Goal: Transaction & Acquisition: Purchase product/service

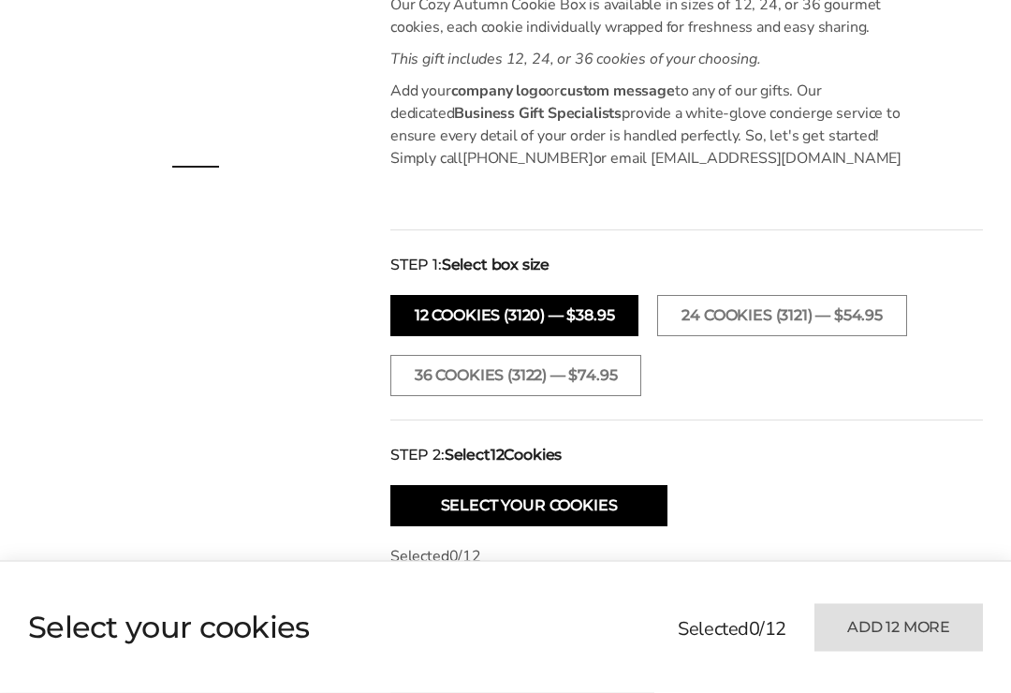
scroll to position [545, 0]
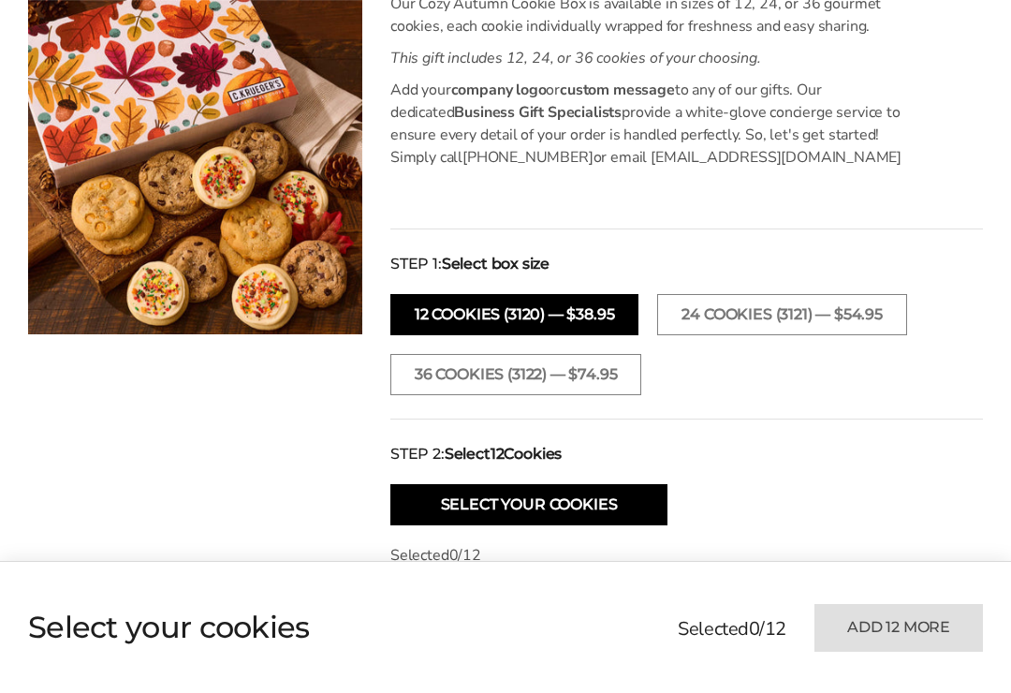
click at [443, 371] on button "36 COOKIES (3122) — $74.95" at bounding box center [516, 374] width 251 height 41
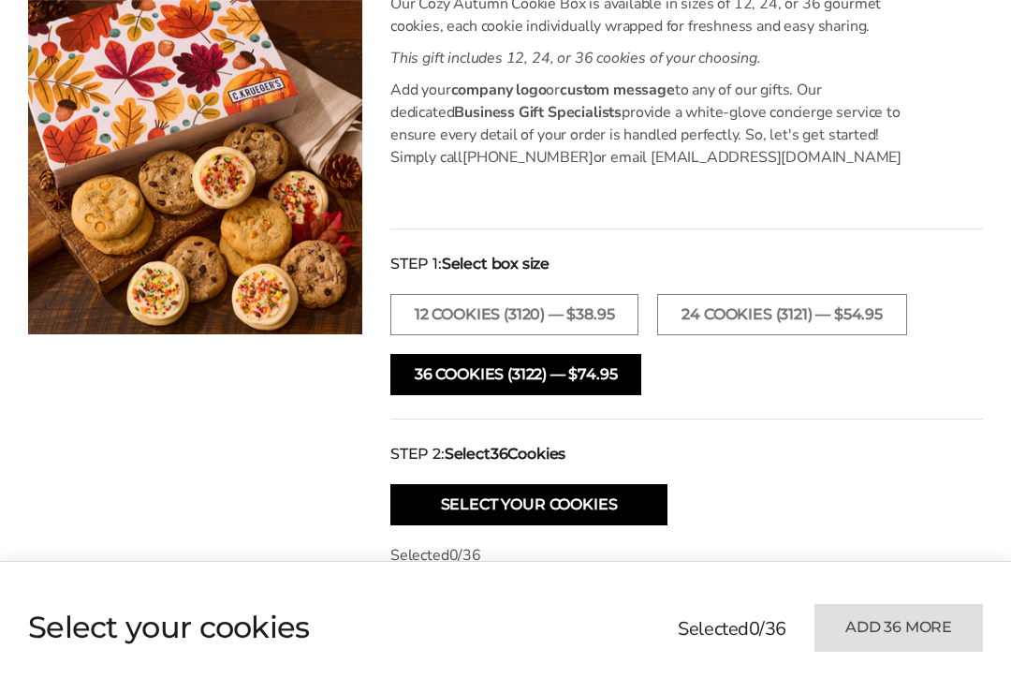
click at [451, 504] on button "Select Your Cookies" at bounding box center [529, 504] width 277 height 41
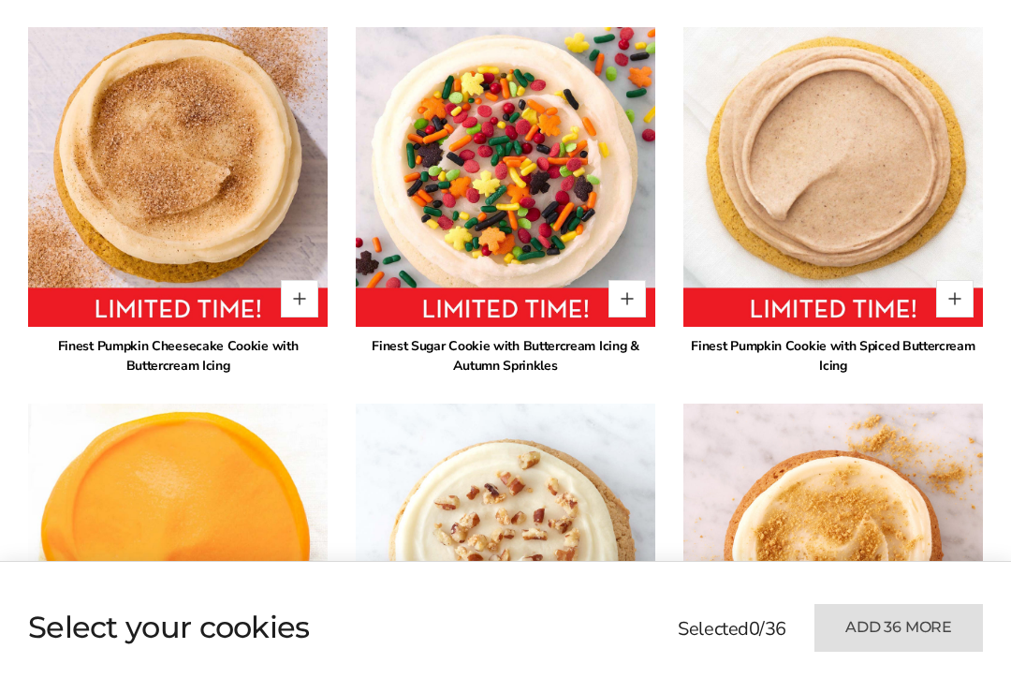
scroll to position [1413, 0]
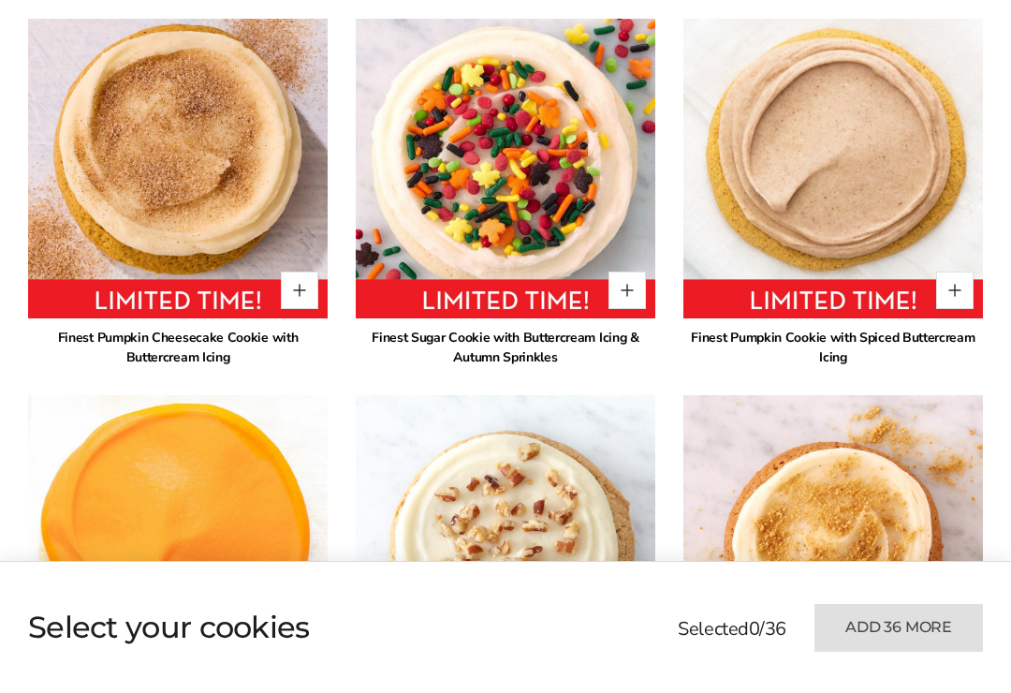
click at [822, 205] on img at bounding box center [834, 169] width 300 height 300
click at [826, 211] on img at bounding box center [834, 169] width 300 height 300
click at [952, 288] on button "Quantity button plus" at bounding box center [955, 290] width 37 height 37
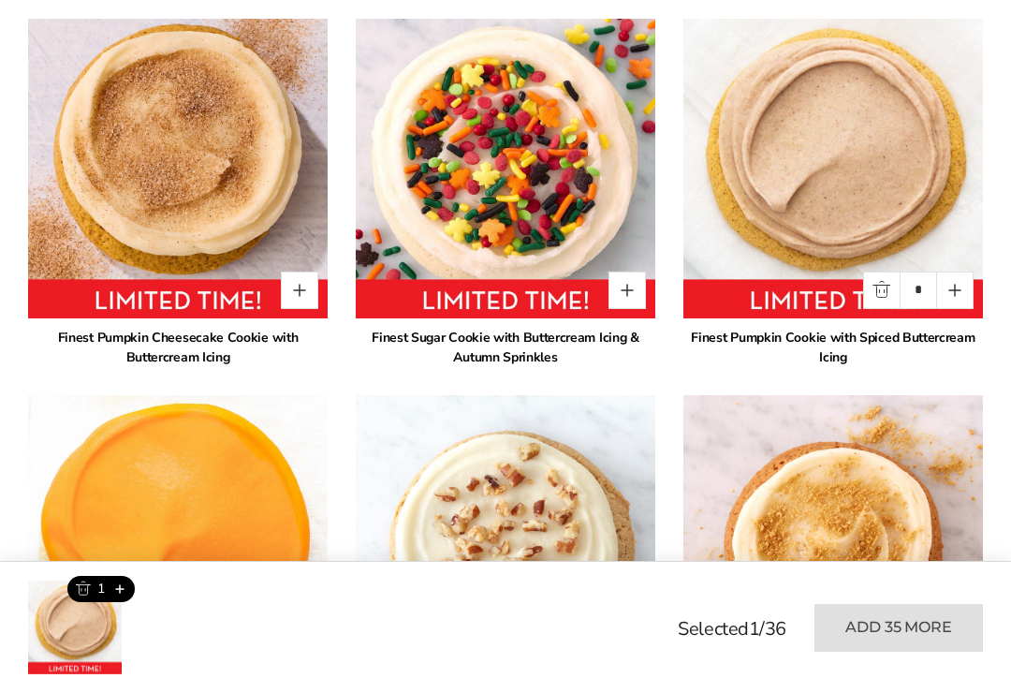
click at [948, 285] on button "Quantity button plus" at bounding box center [955, 290] width 37 height 37
click at [951, 288] on button "Quantity button plus" at bounding box center [955, 290] width 37 height 37
type input "*"
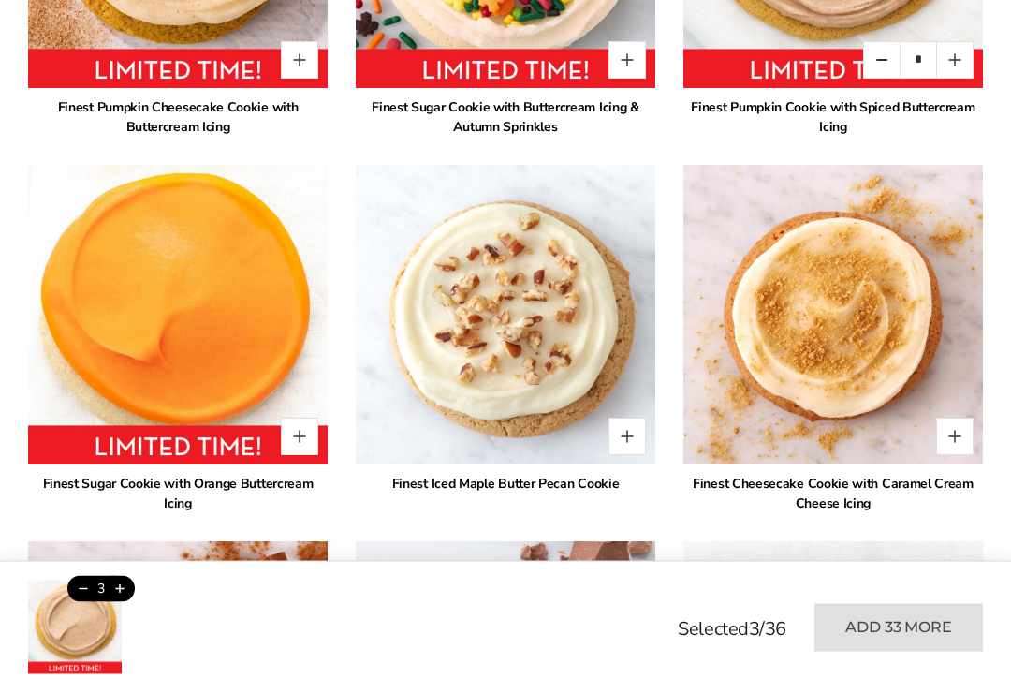
scroll to position [1645, 0]
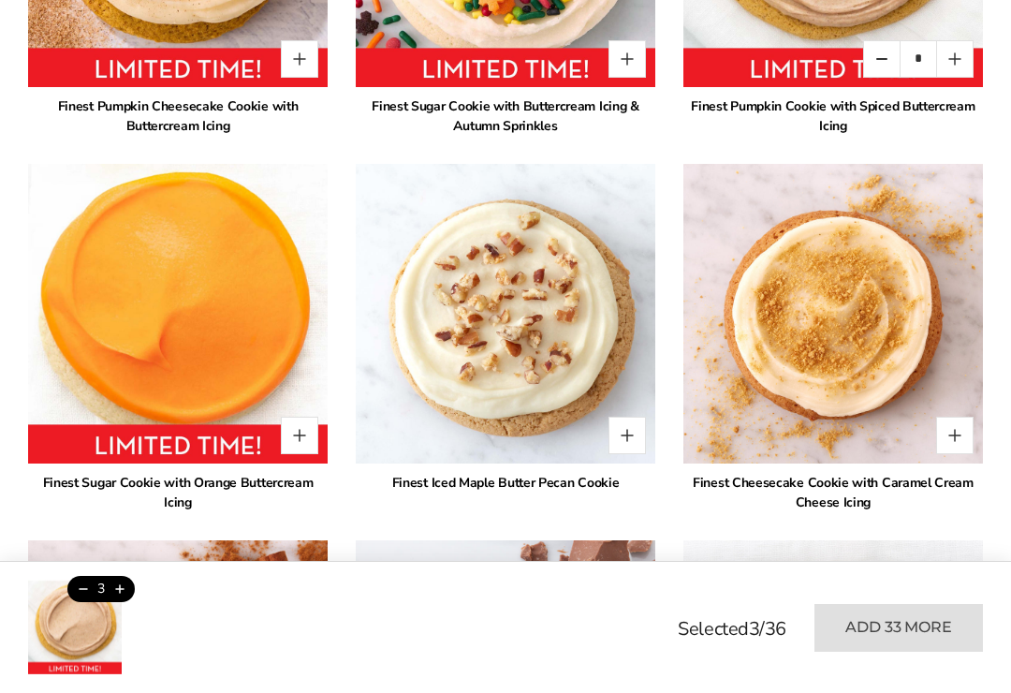
click at [627, 430] on button "Quantity button plus" at bounding box center [627, 435] width 37 height 37
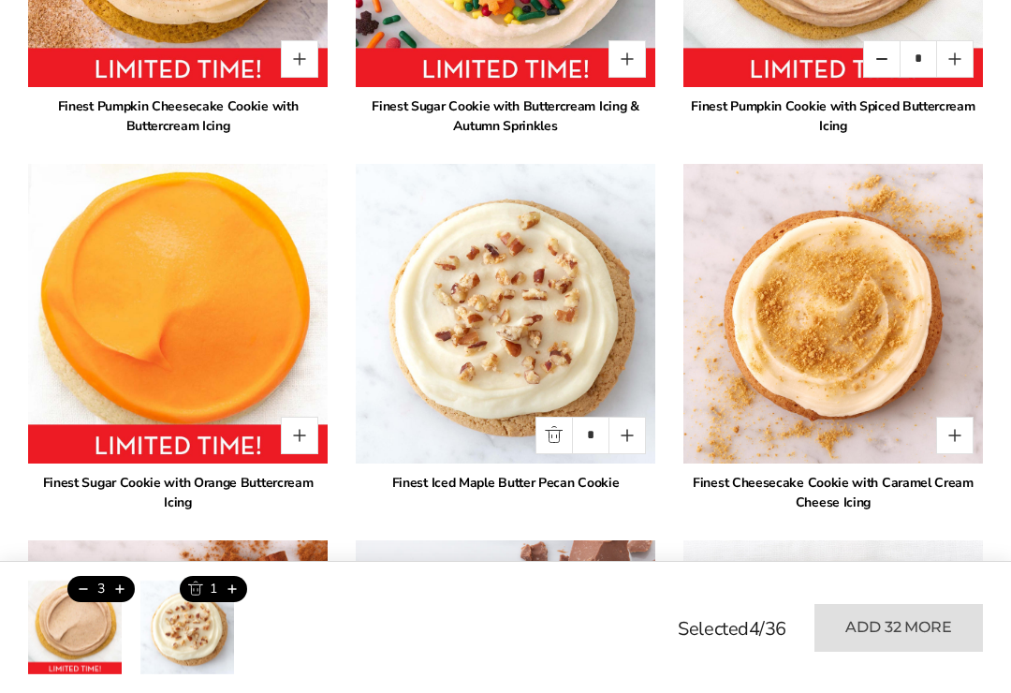
click at [625, 431] on button "Quantity button plus" at bounding box center [627, 435] width 37 height 37
click at [627, 435] on button "Quantity button plus" at bounding box center [627, 435] width 37 height 37
type input "*"
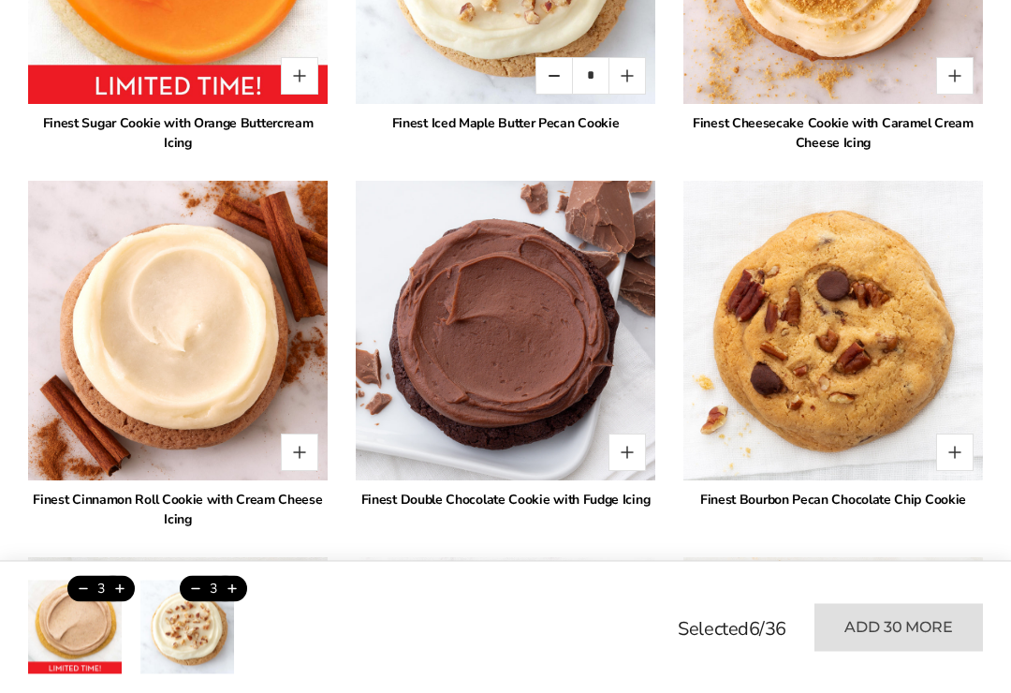
scroll to position [2004, 0]
click at [299, 447] on button "Quantity button plus" at bounding box center [299, 452] width 37 height 37
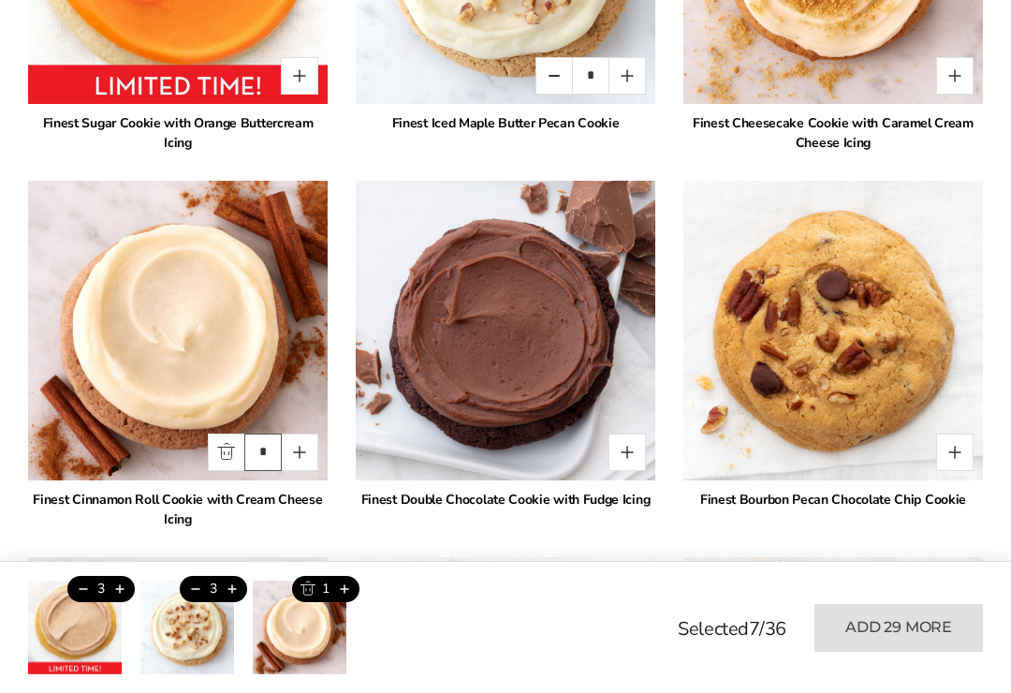
click at [263, 443] on input "*" at bounding box center [262, 452] width 37 height 37
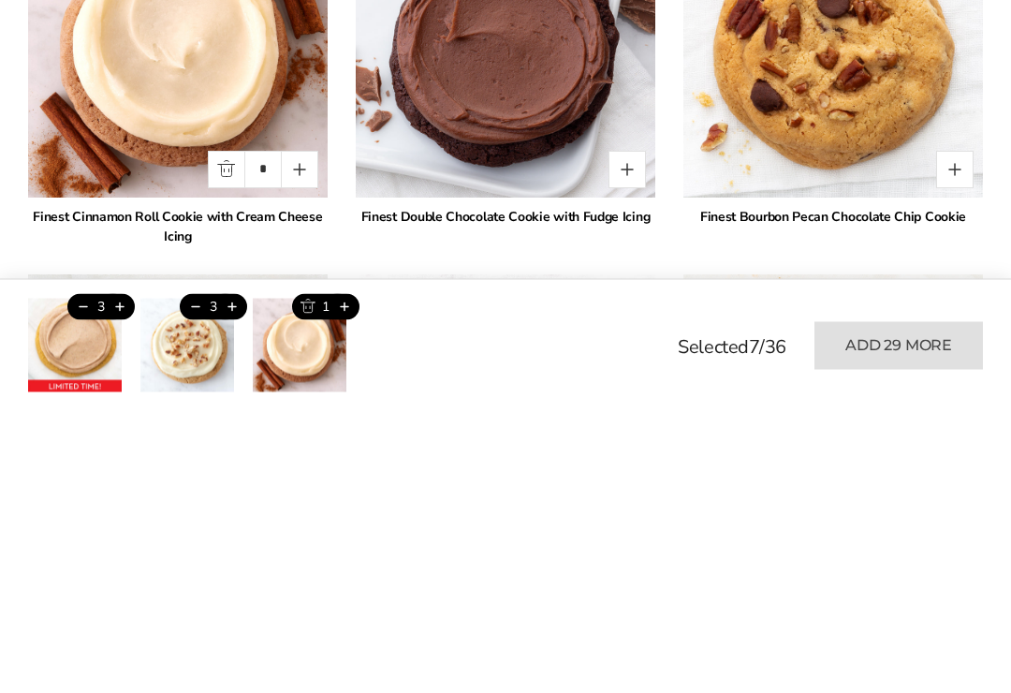
click at [297, 434] on button "Quantity button plus" at bounding box center [299, 452] width 37 height 37
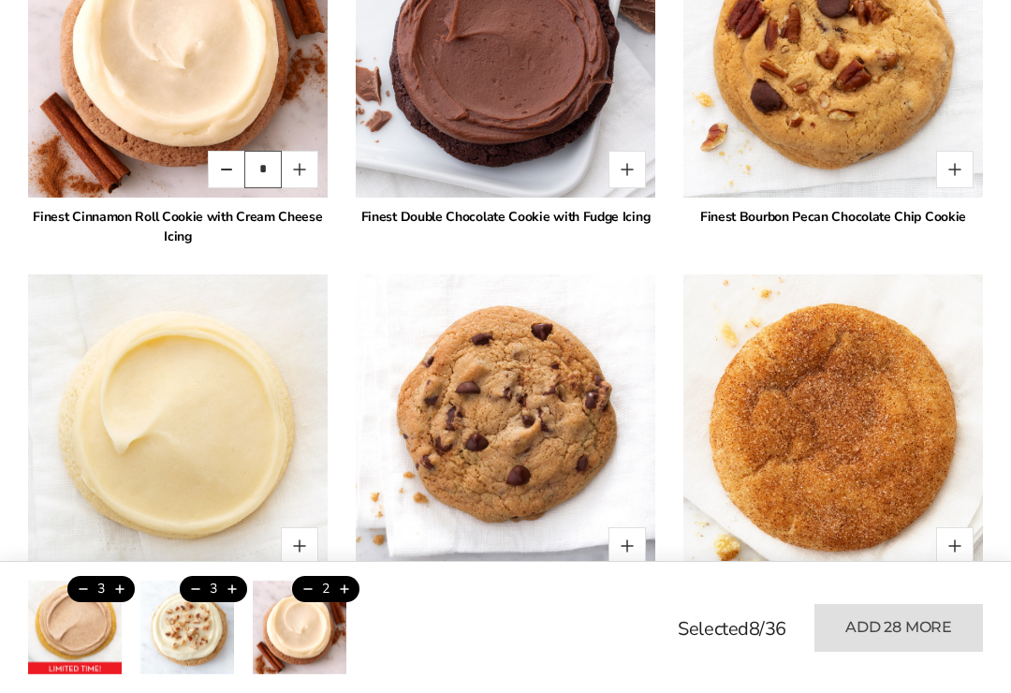
click at [263, 166] on input "*" at bounding box center [262, 169] width 37 height 37
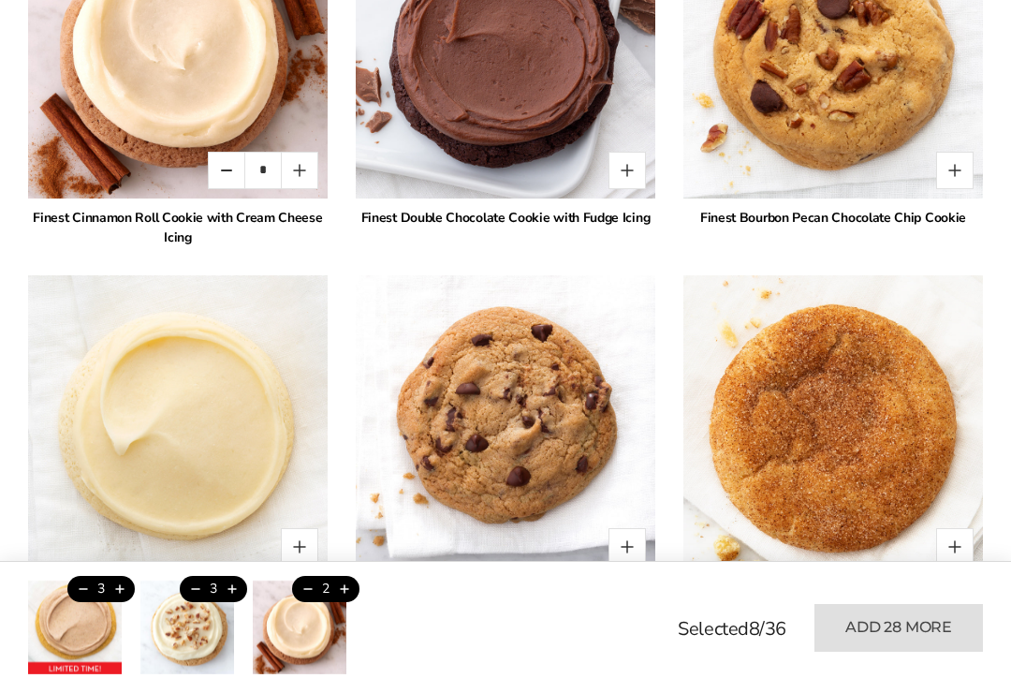
click at [299, 170] on button "Quantity button plus" at bounding box center [299, 170] width 37 height 37
type input "*"
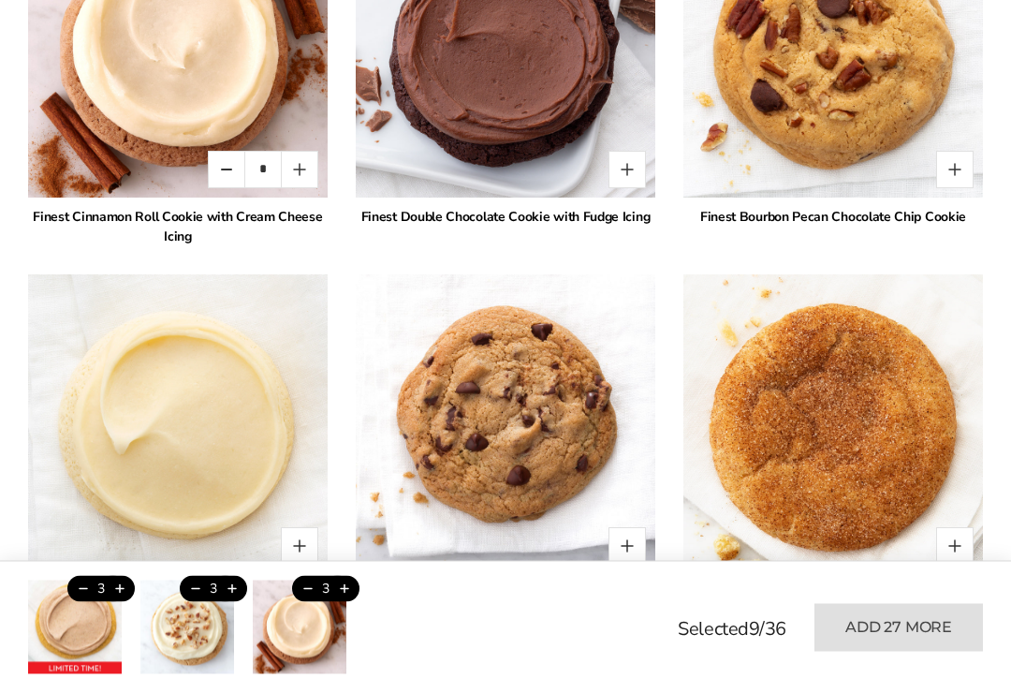
scroll to position [2287, 0]
click at [618, 169] on button "Quantity button plus" at bounding box center [627, 169] width 37 height 37
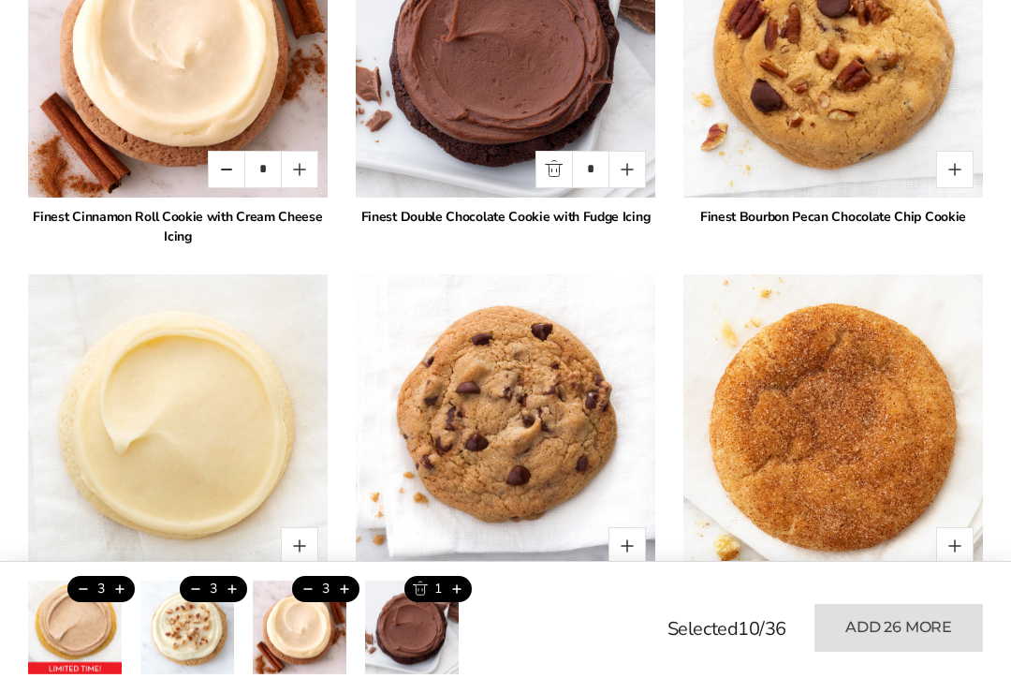
click at [627, 166] on button "Quantity button plus" at bounding box center [627, 169] width 37 height 37
click at [625, 164] on button "Quantity button plus" at bounding box center [627, 169] width 37 height 37
click at [621, 170] on button "Quantity button plus" at bounding box center [627, 169] width 37 height 37
type input "*"
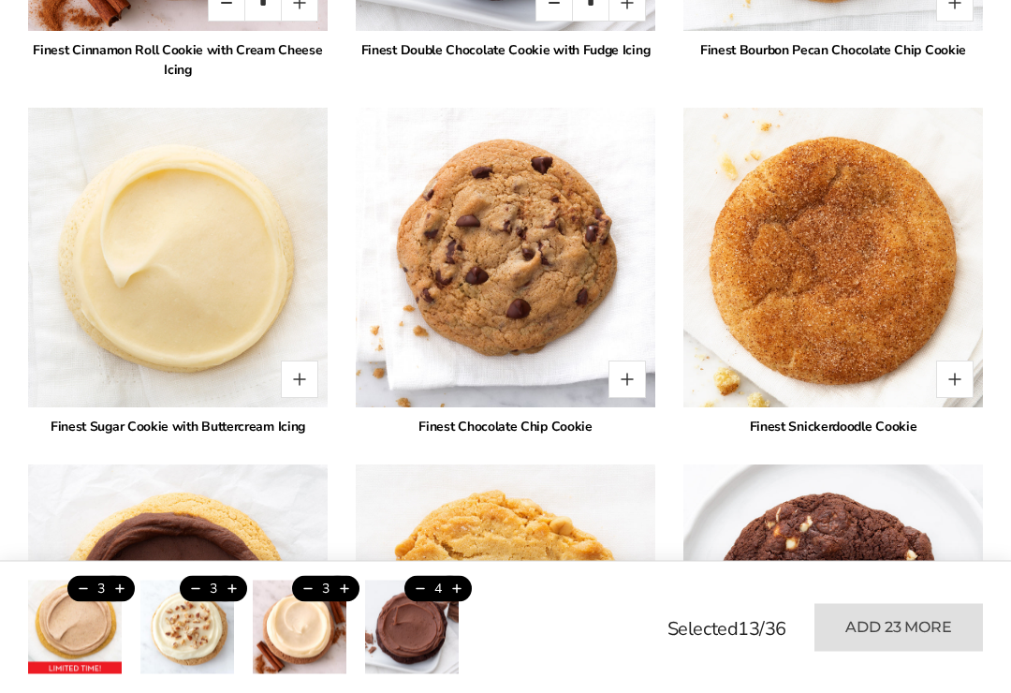
scroll to position [2454, 0]
click at [623, 370] on button "Quantity button plus" at bounding box center [627, 379] width 37 height 37
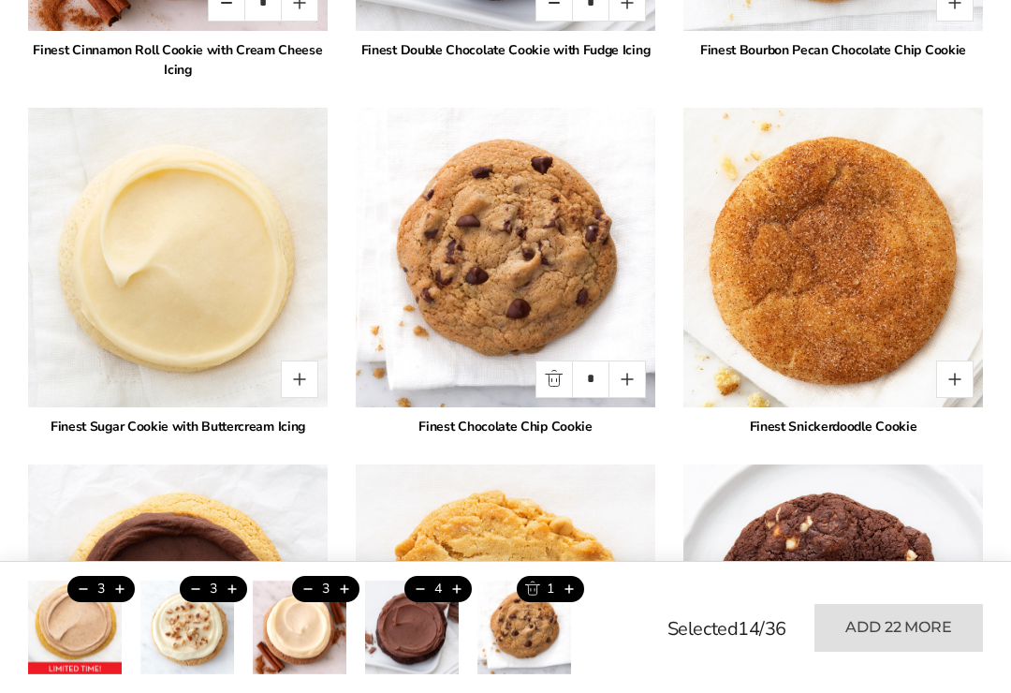
click at [623, 373] on button "Quantity button plus" at bounding box center [627, 379] width 37 height 37
click at [618, 373] on button "Quantity button plus" at bounding box center [627, 379] width 37 height 37
click at [620, 373] on button "Quantity button plus" at bounding box center [627, 379] width 37 height 37
type input "*"
click at [339, 481] on div "* Finest Pumpkin Cheesecake Cookie with Buttercream Icing * Finest Sugar Cookie…" at bounding box center [505, 642] width 955 height 3329
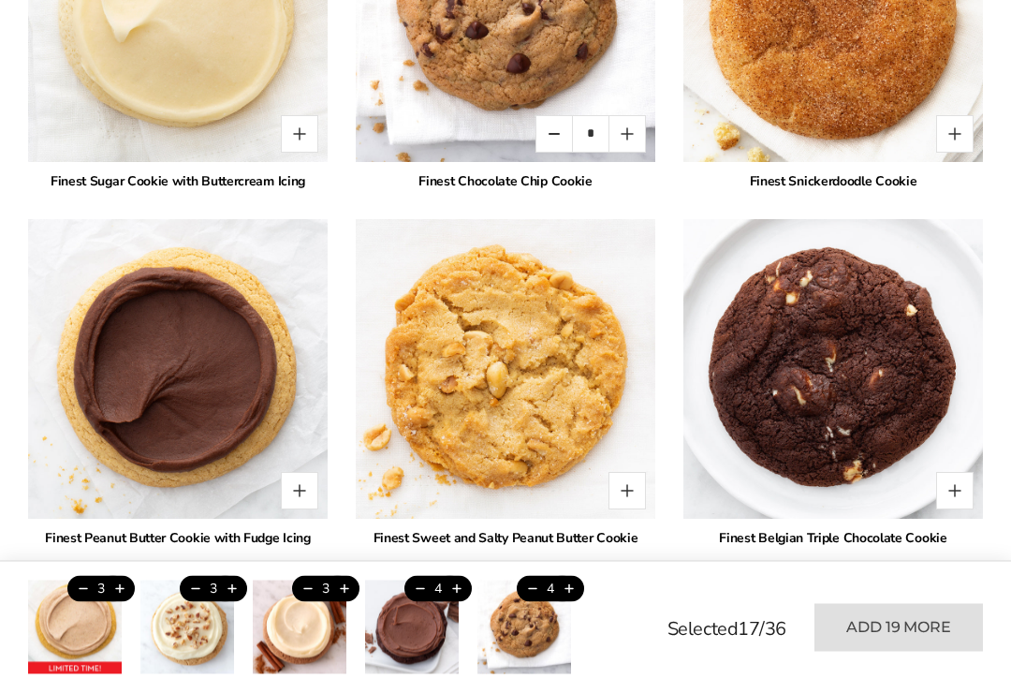
scroll to position [2699, 0]
click at [297, 485] on button "Quantity button plus" at bounding box center [299, 490] width 37 height 37
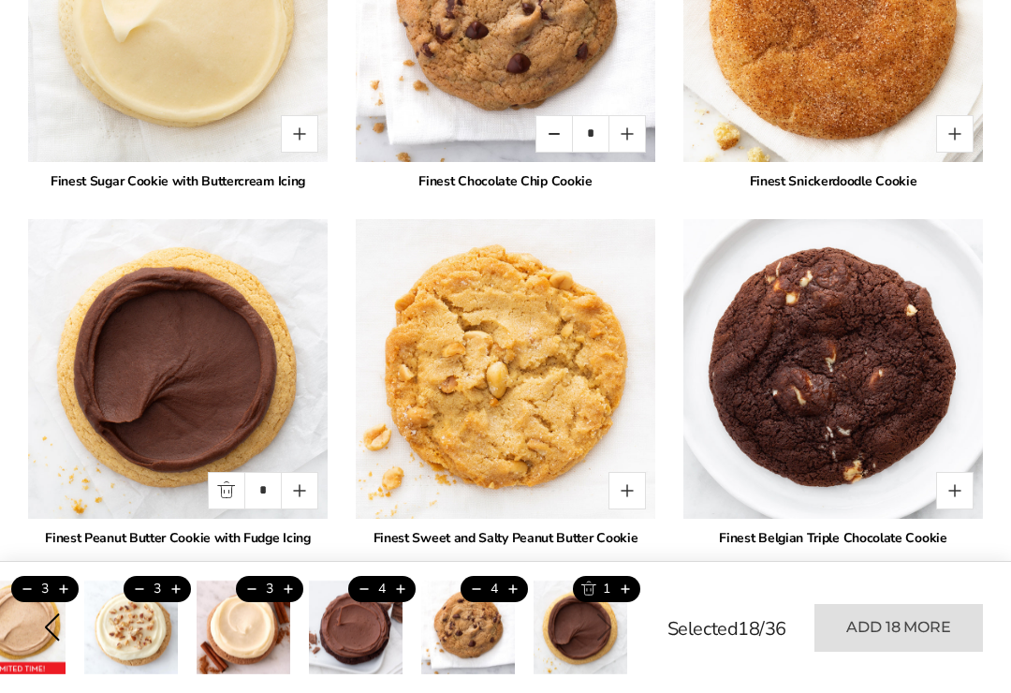
click at [304, 494] on button "Quantity button plus" at bounding box center [299, 490] width 37 height 37
click at [293, 483] on button "Quantity button plus" at bounding box center [299, 490] width 37 height 37
type input "*"
click at [625, 481] on button "Quantity button plus" at bounding box center [627, 490] width 37 height 37
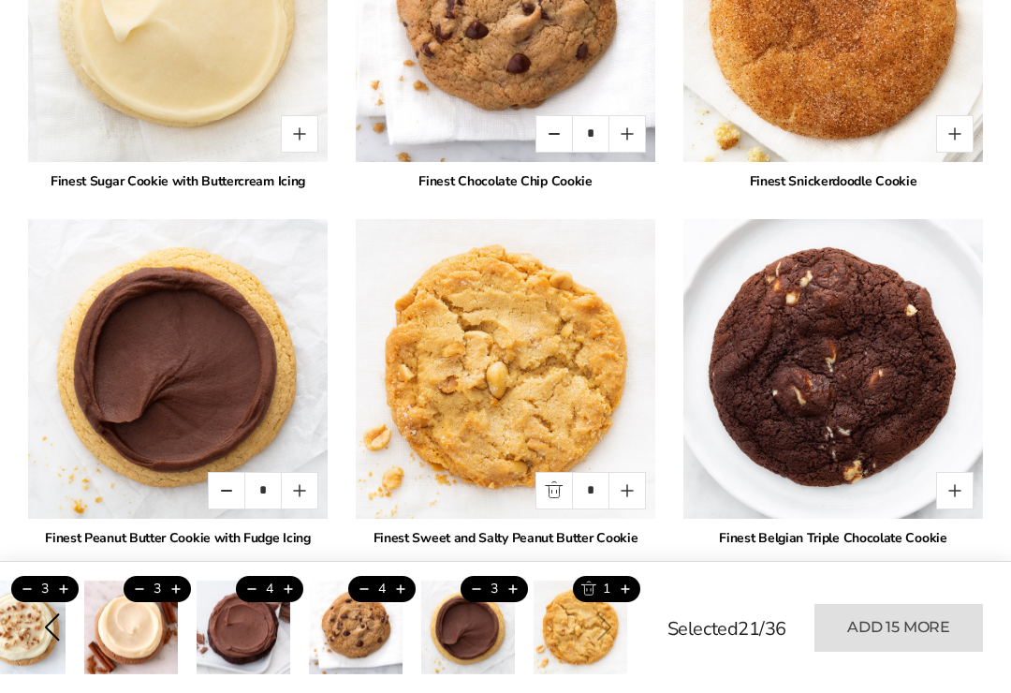
click at [623, 488] on button "Quantity button plus" at bounding box center [627, 490] width 37 height 37
click at [622, 480] on button "Quantity button plus" at bounding box center [627, 490] width 37 height 37
type input "*"
click at [951, 486] on button "Quantity button plus" at bounding box center [955, 490] width 37 height 37
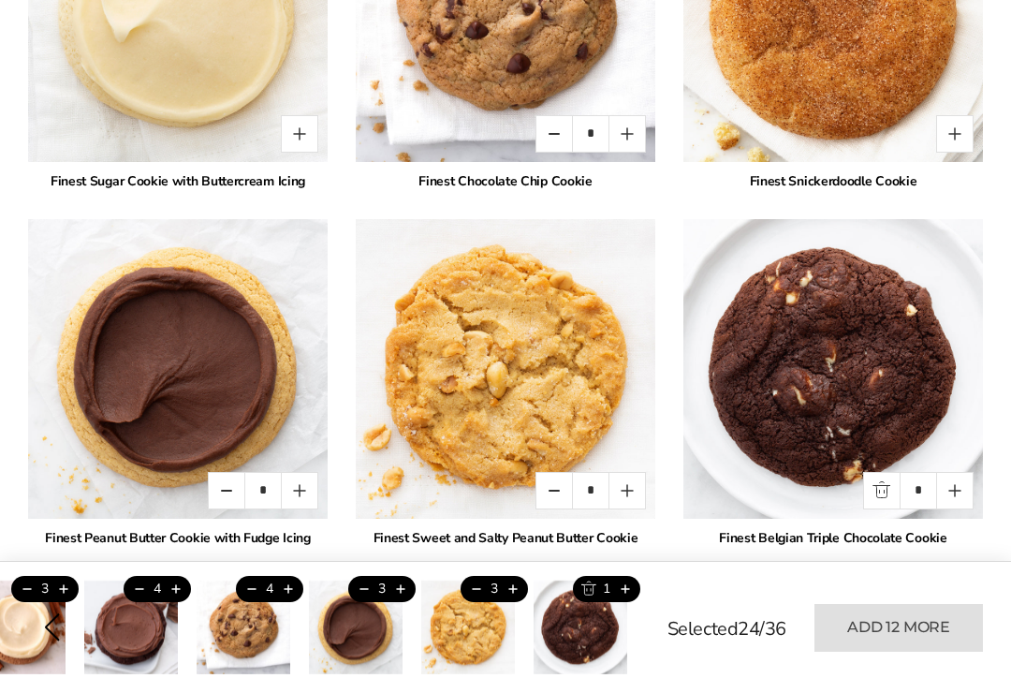
click at [951, 485] on button "Quantity button plus" at bounding box center [955, 490] width 37 height 37
click at [952, 488] on button "Quantity button plus" at bounding box center [955, 490] width 37 height 37
type input "*"
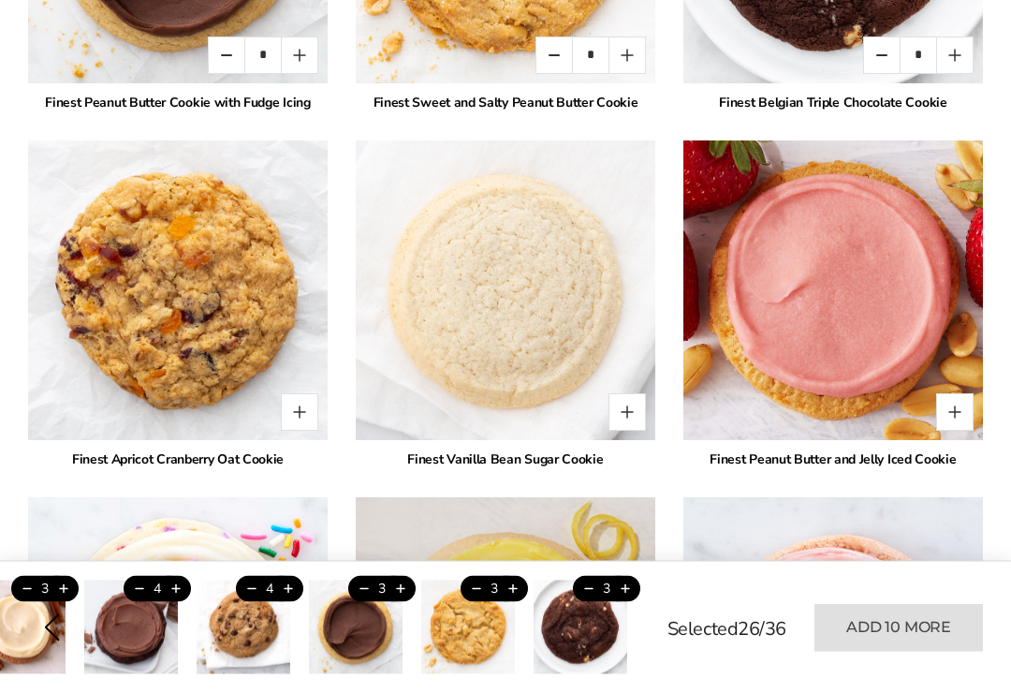
scroll to position [3135, 0]
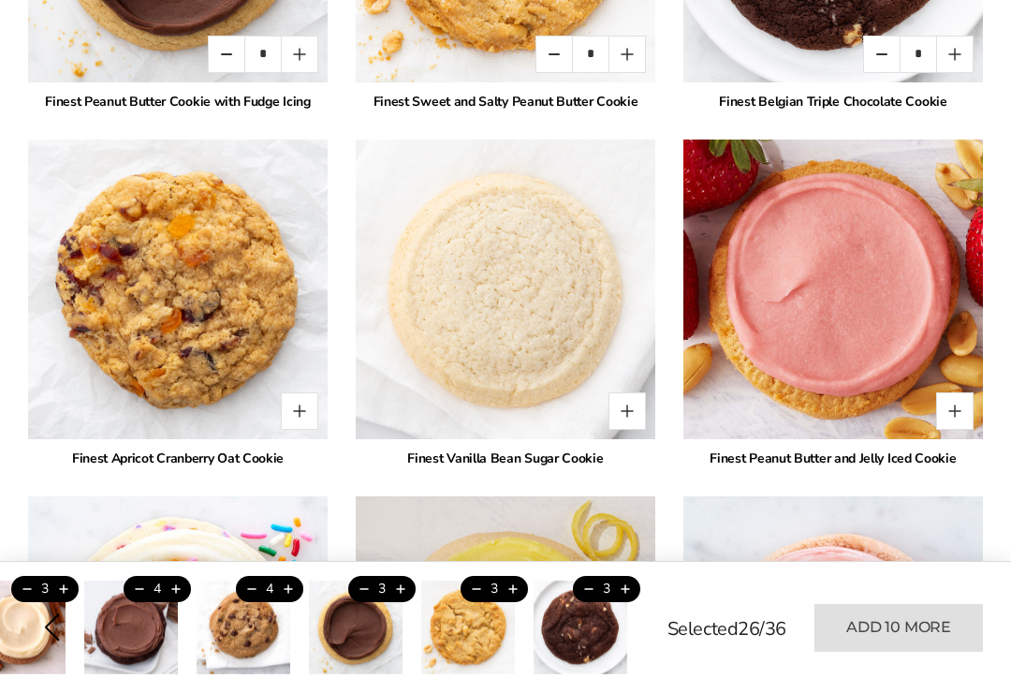
click at [300, 404] on button "Quantity button plus" at bounding box center [299, 410] width 37 height 37
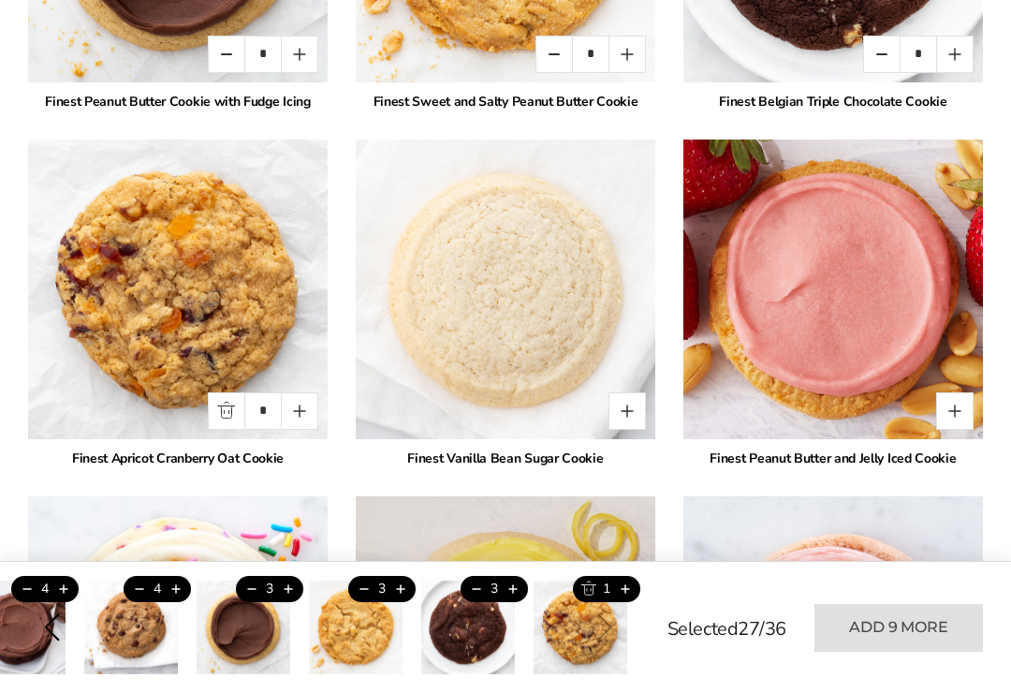
click at [300, 406] on button "Quantity button plus" at bounding box center [299, 410] width 37 height 37
type input "*"
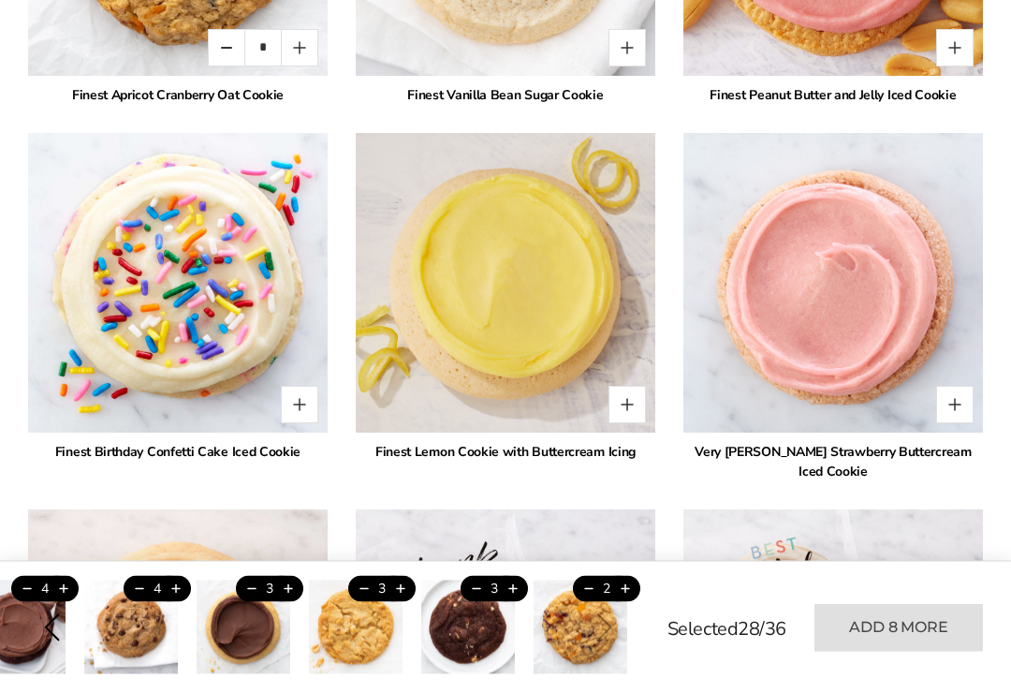
scroll to position [3500, 0]
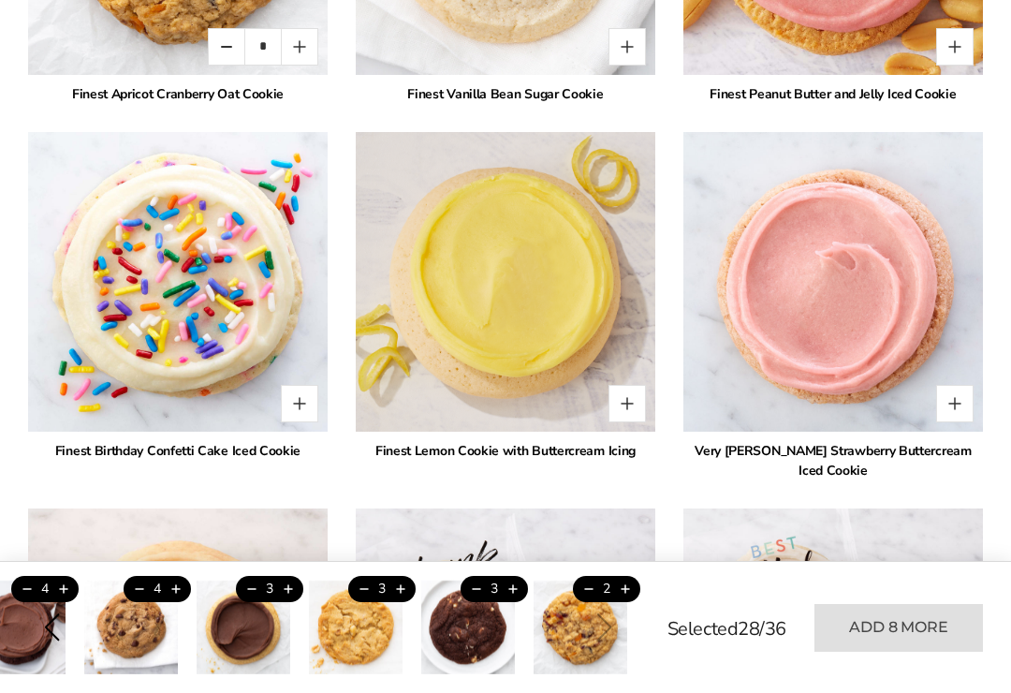
click at [290, 390] on button "Quantity button plus" at bounding box center [299, 403] width 37 height 37
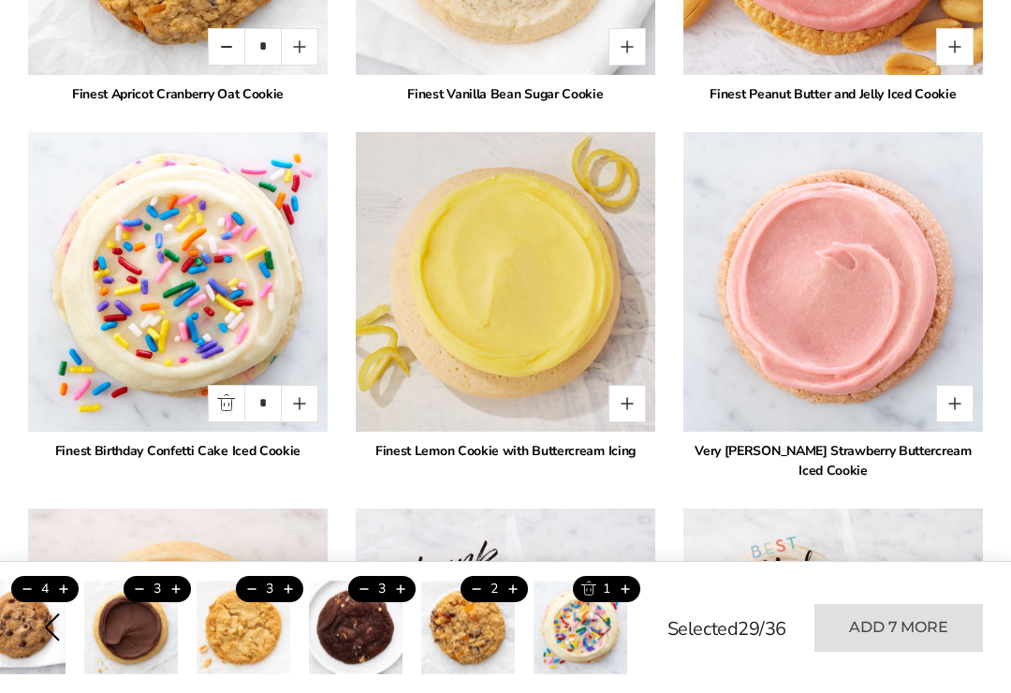
click at [295, 396] on button "Quantity button plus" at bounding box center [299, 403] width 37 height 37
type input "*"
click at [954, 412] on button "Quantity button plus" at bounding box center [955, 403] width 37 height 37
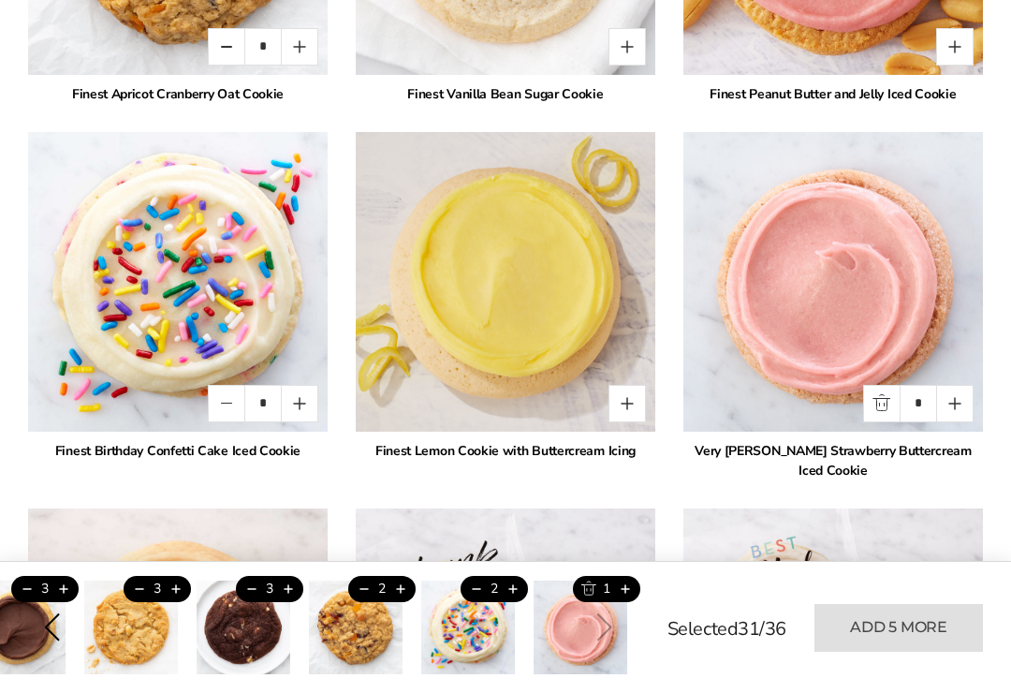
click at [945, 397] on button "Quantity button plus" at bounding box center [955, 403] width 37 height 37
click at [950, 400] on button "Quantity button plus" at bounding box center [955, 403] width 37 height 37
type input "*"
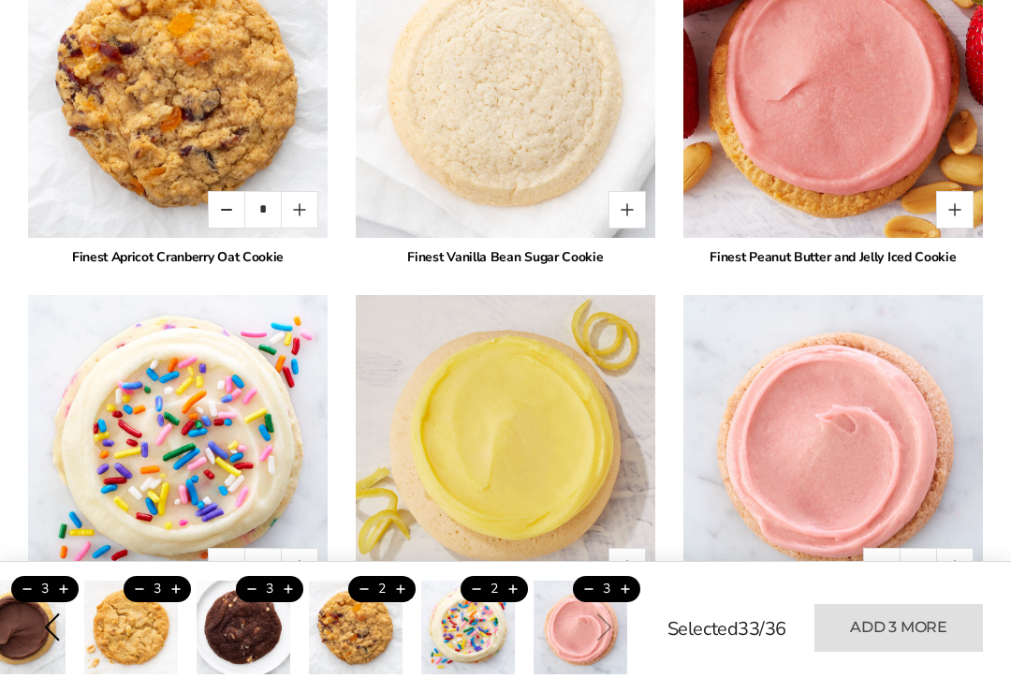
scroll to position [3335, 0]
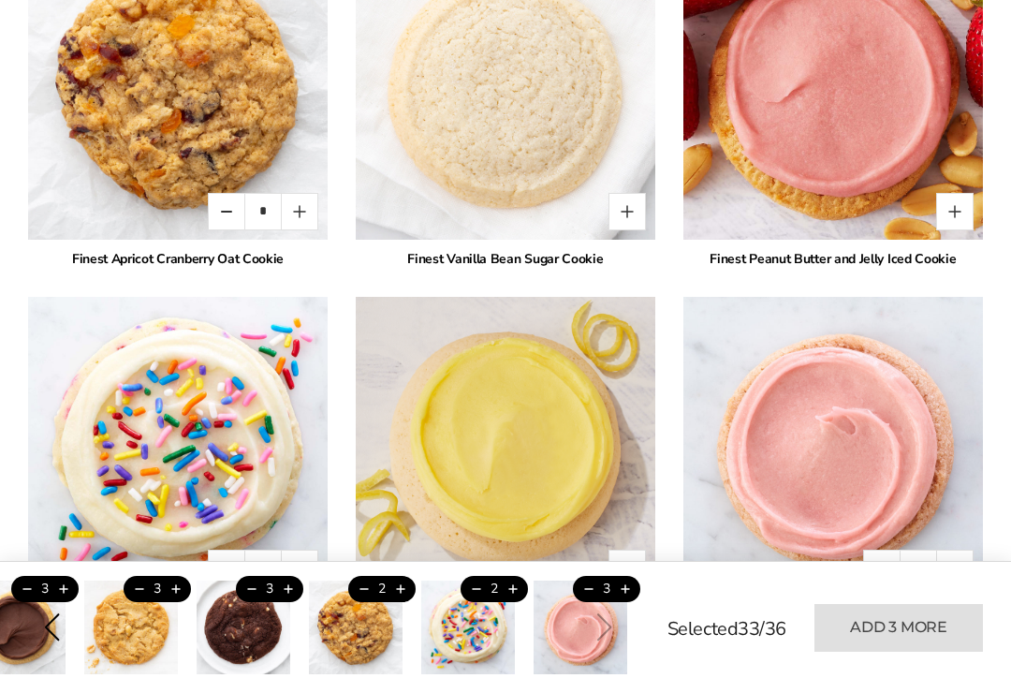
click at [627, 212] on button "Quantity button plus" at bounding box center [627, 211] width 37 height 37
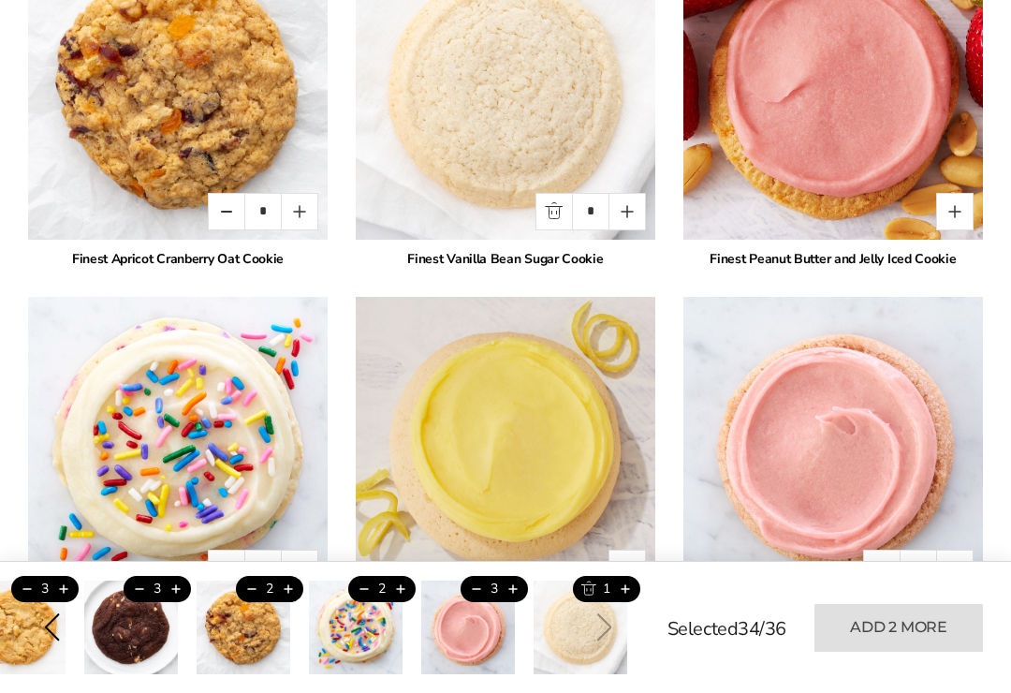
click at [625, 209] on button "Quantity button plus" at bounding box center [627, 211] width 37 height 37
type input "*"
click at [950, 213] on button "Quantity button plus" at bounding box center [955, 211] width 37 height 37
type input "*"
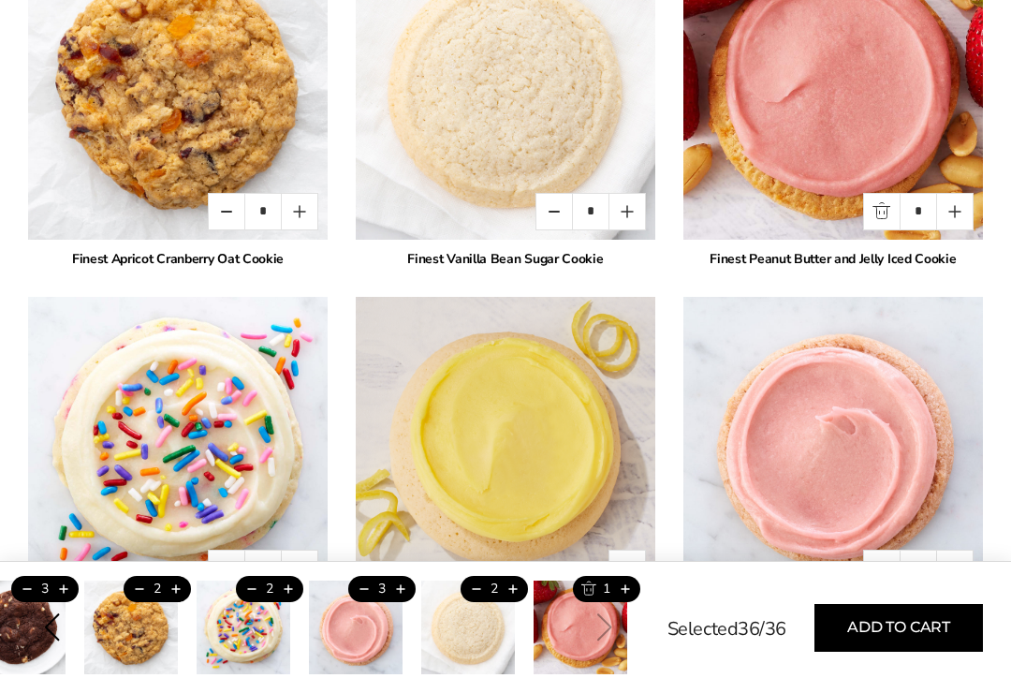
click at [866, 623] on button "Add to cart" at bounding box center [899, 628] width 169 height 48
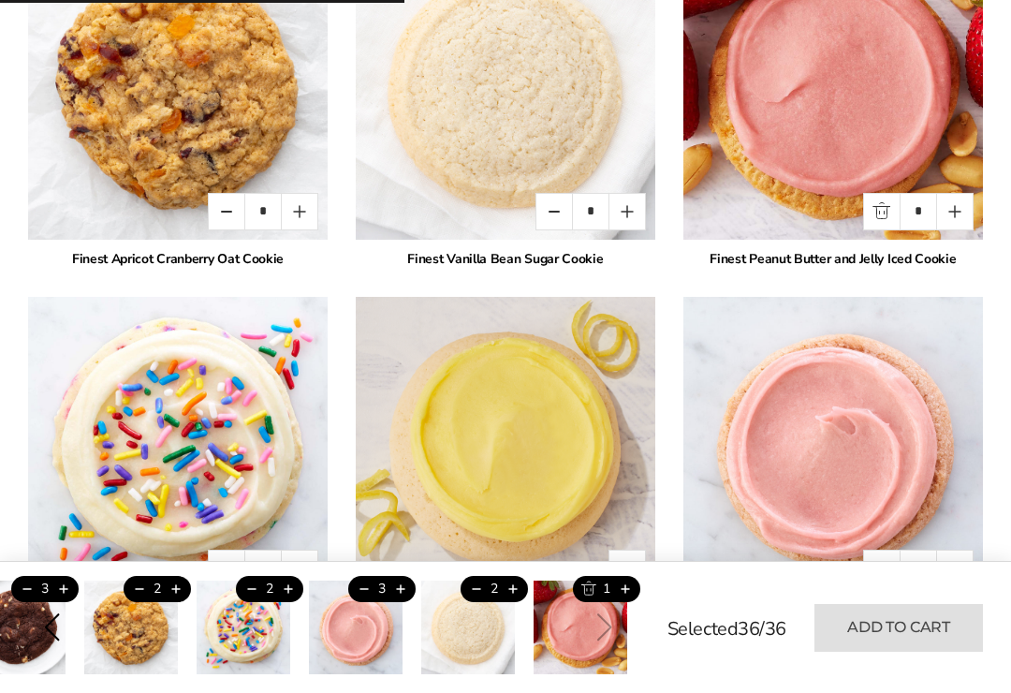
type input "*"
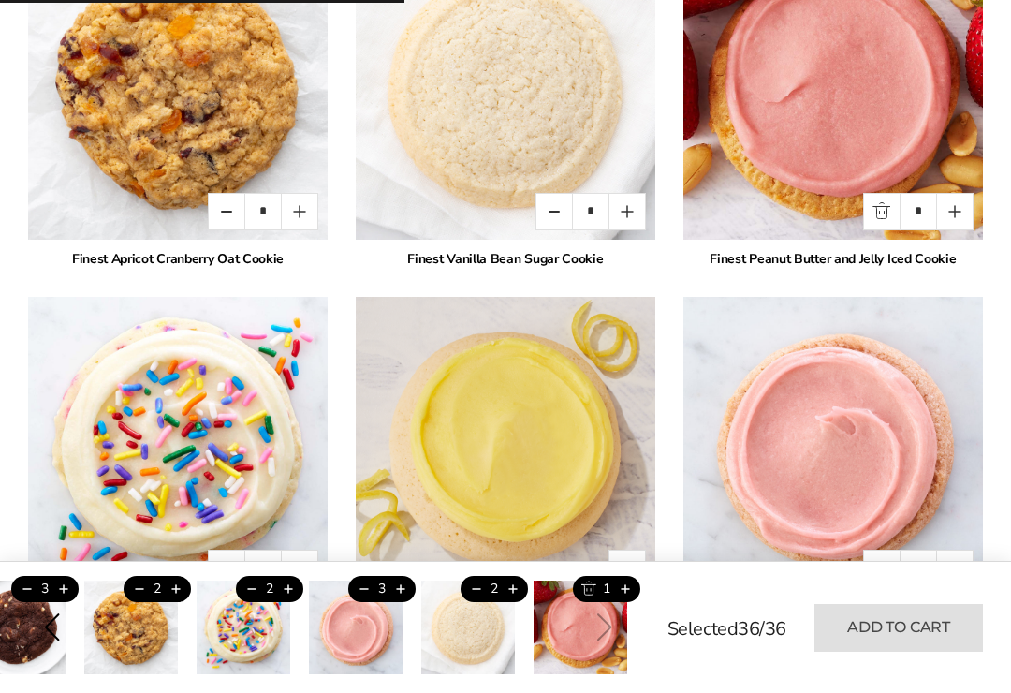
type input "*"
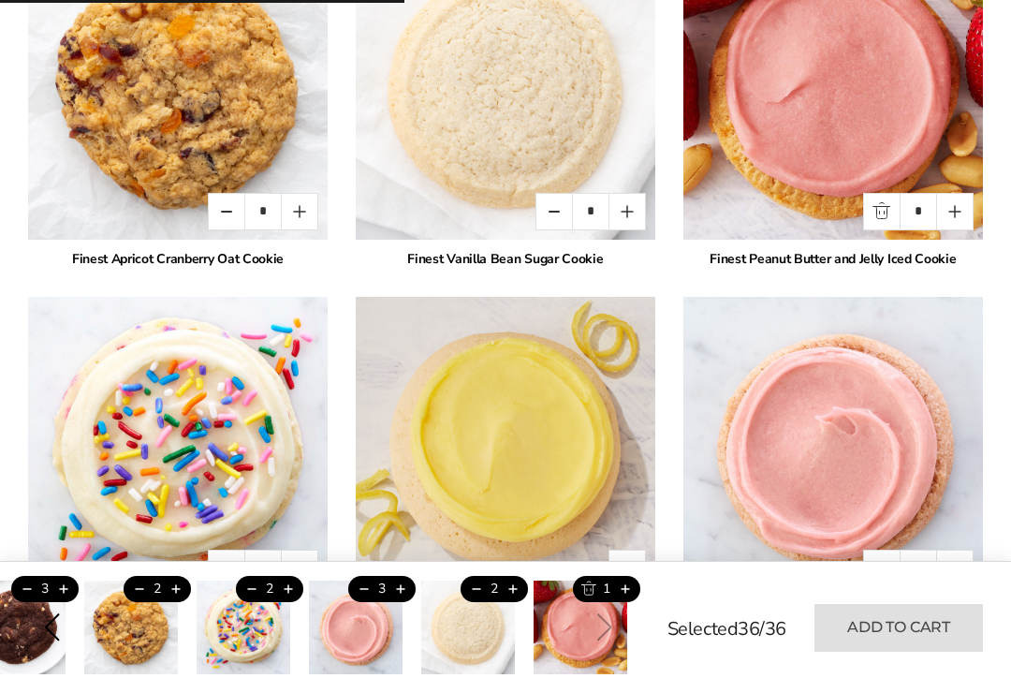
type input "*"
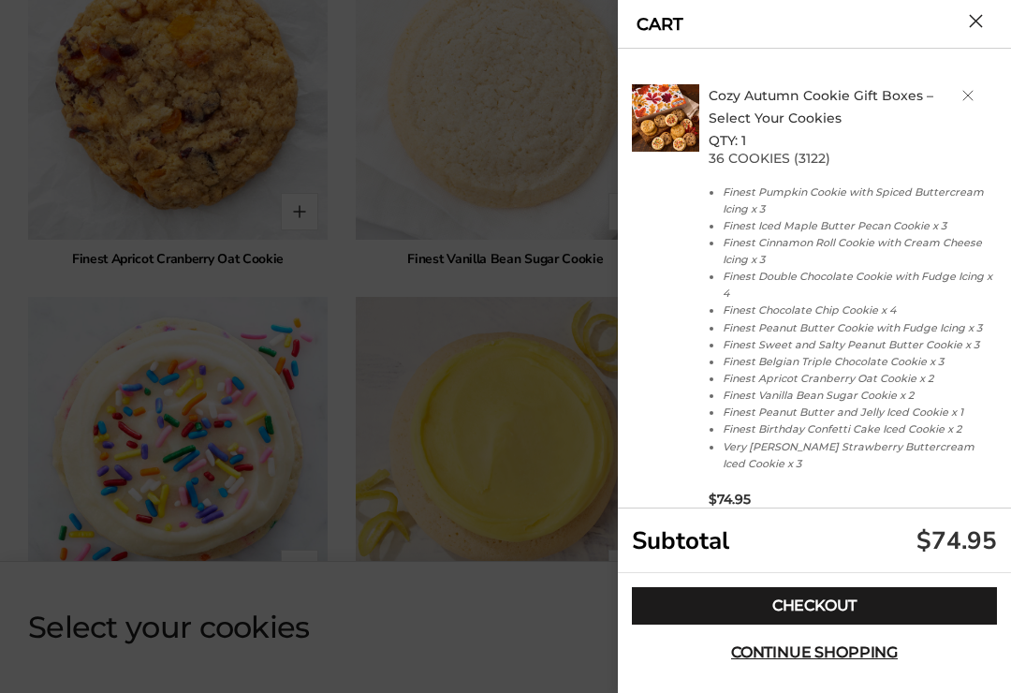
click at [723, 604] on link "Checkout" at bounding box center [814, 605] width 365 height 37
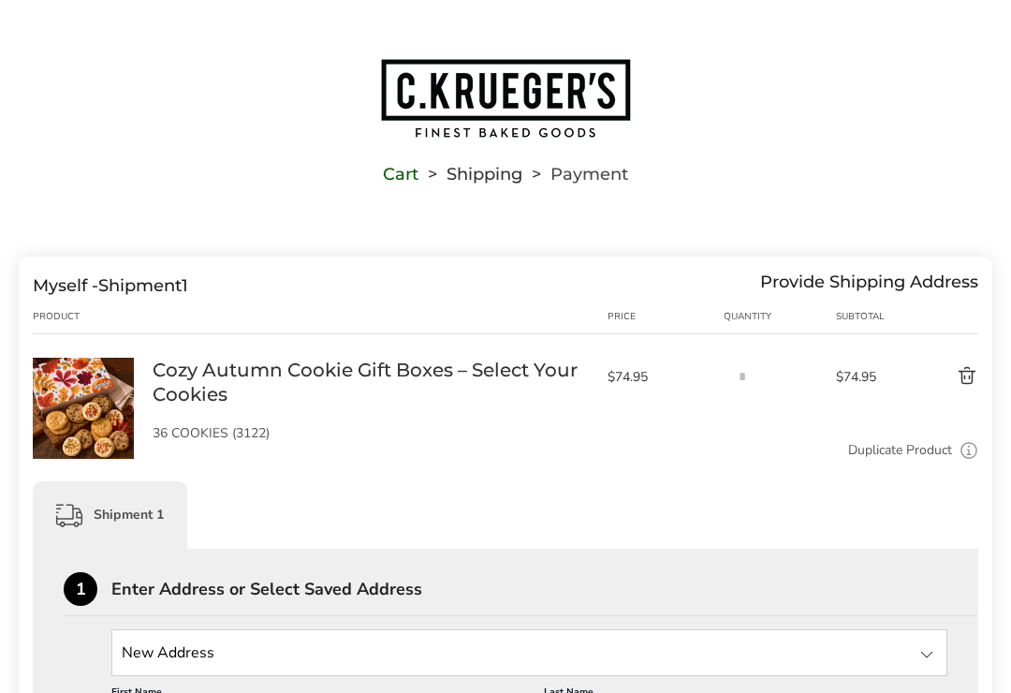
click at [281, 663] on input "State" at bounding box center [529, 652] width 836 height 47
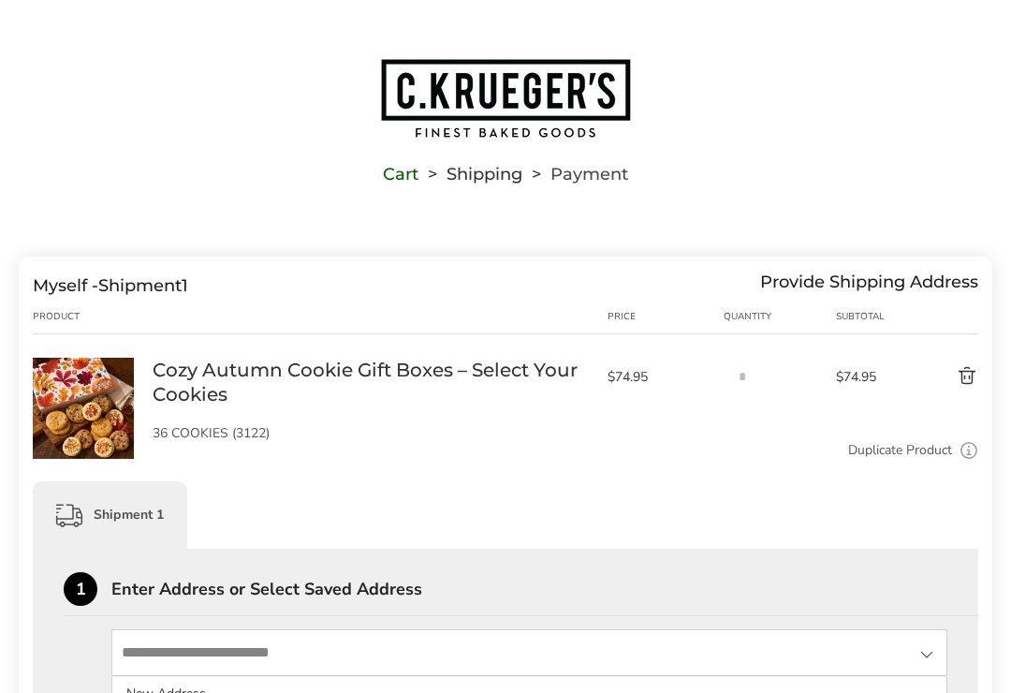
scroll to position [117, 0]
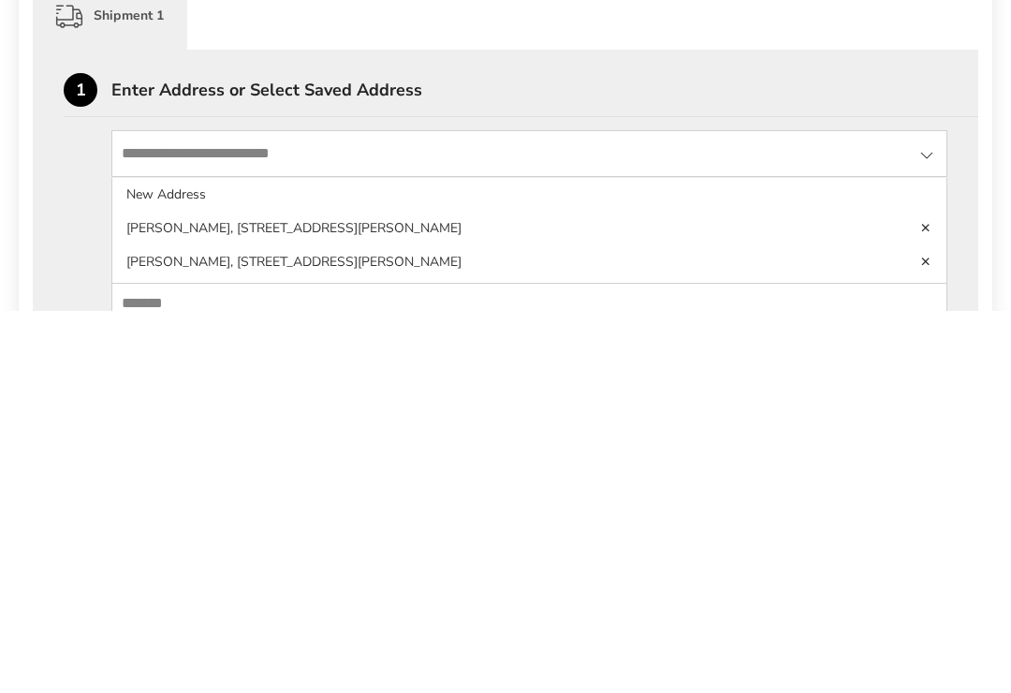
click at [178, 594] on li "Dorothy Nolan, 6666 Hill Rd, Canal Winchester, OH, 43110-1306, United States" at bounding box center [529, 611] width 834 height 34
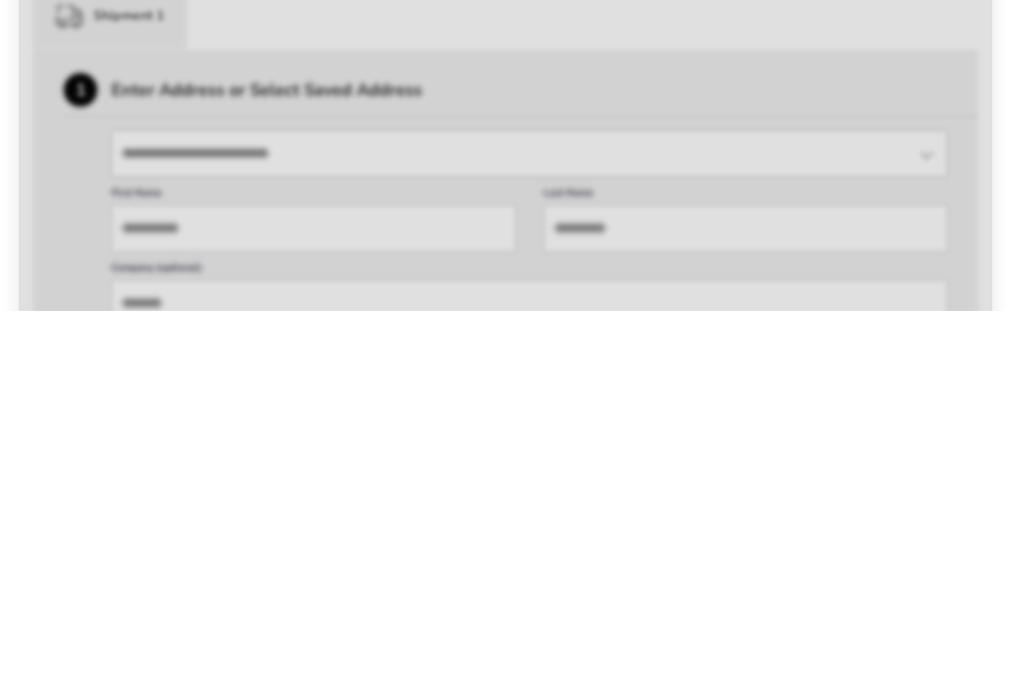
scroll to position [500, 0]
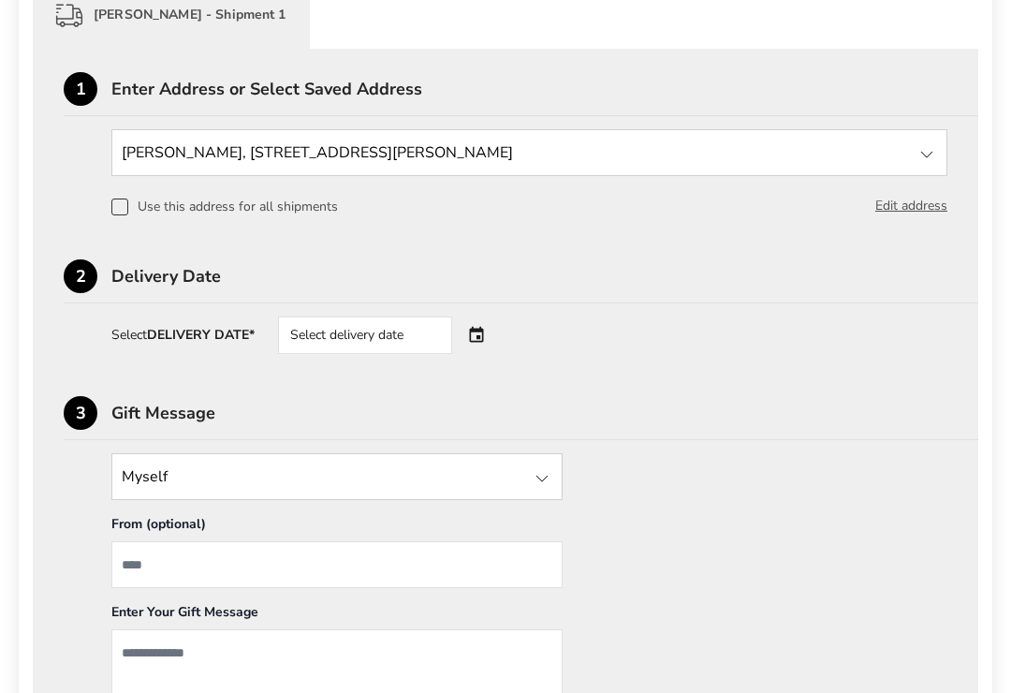
click at [475, 342] on div "Select delivery date" at bounding box center [391, 335] width 227 height 37
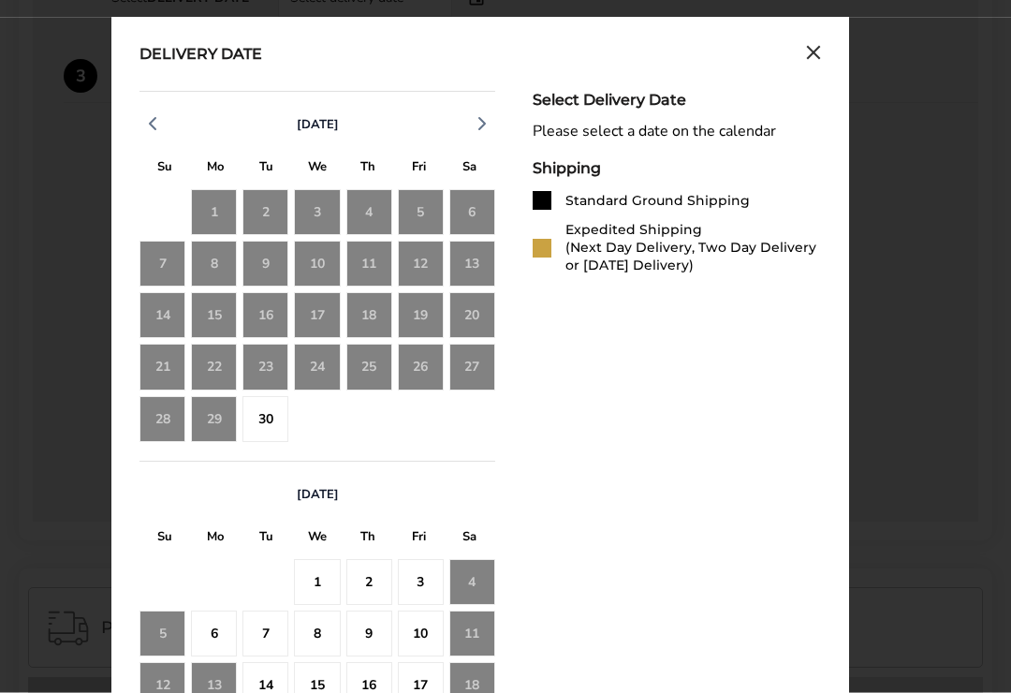
scroll to position [838, 0]
click at [471, 633] on div "11" at bounding box center [473, 633] width 46 height 46
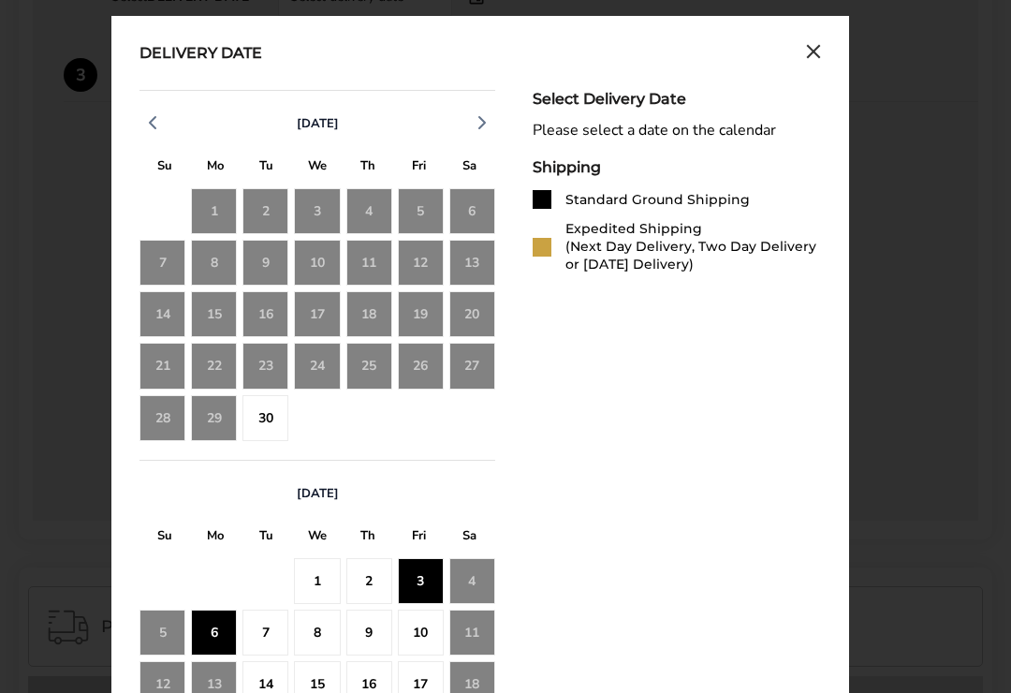
click at [216, 636] on div "6" at bounding box center [214, 633] width 46 height 46
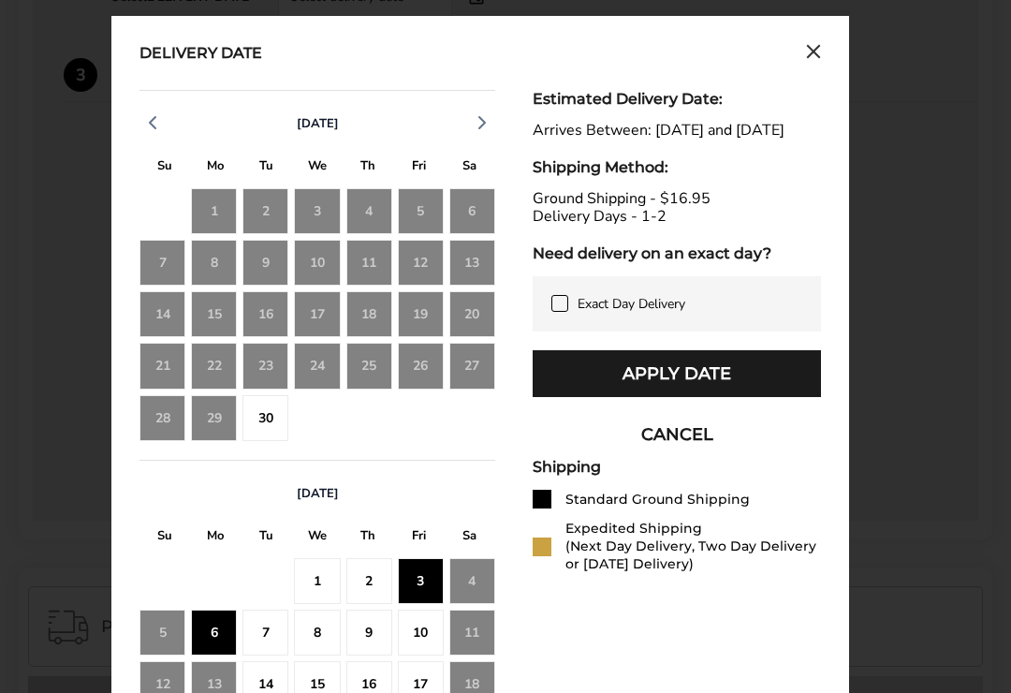
click at [623, 386] on button "Apply Date" at bounding box center [677, 373] width 288 height 47
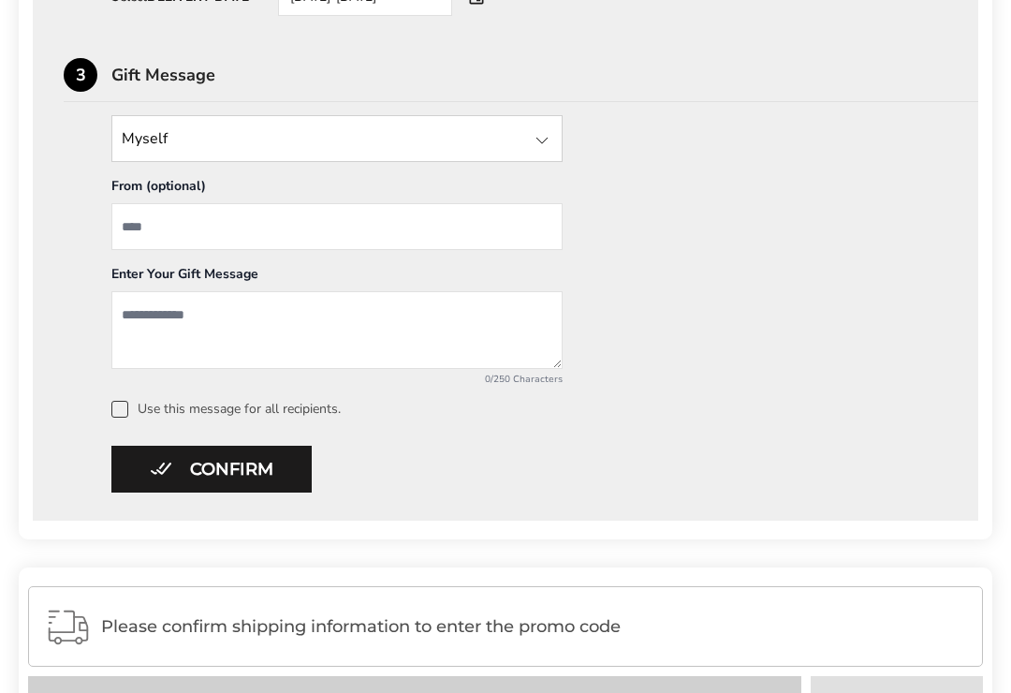
click at [156, 338] on textarea "Add a message" at bounding box center [336, 330] width 451 height 78
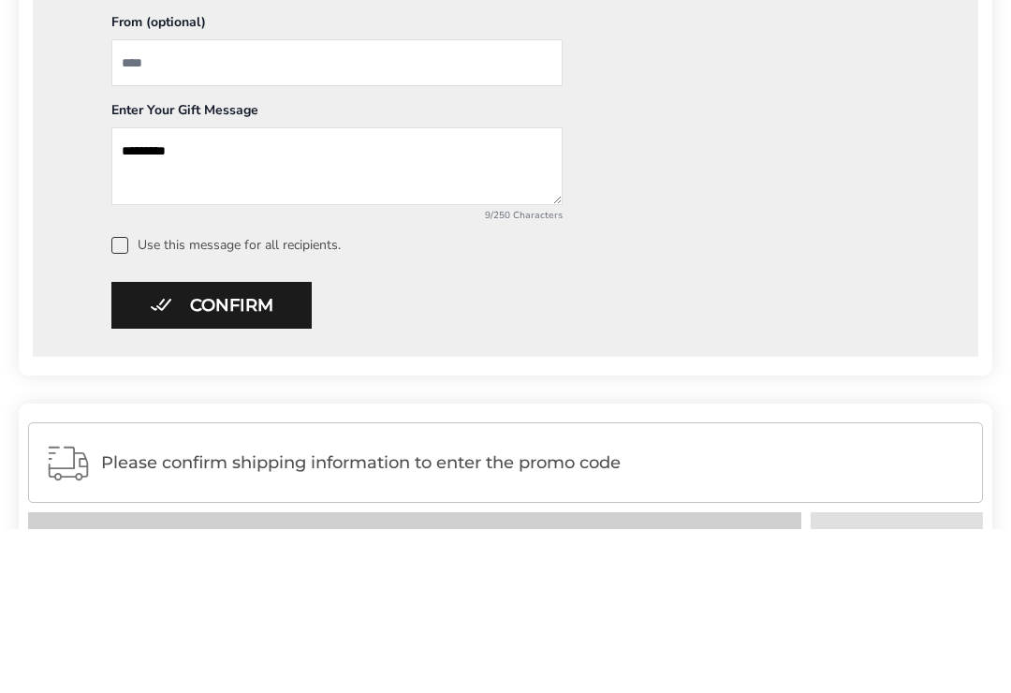
type textarea "**********"
click at [152, 446] on button "Confirm" at bounding box center [211, 469] width 200 height 47
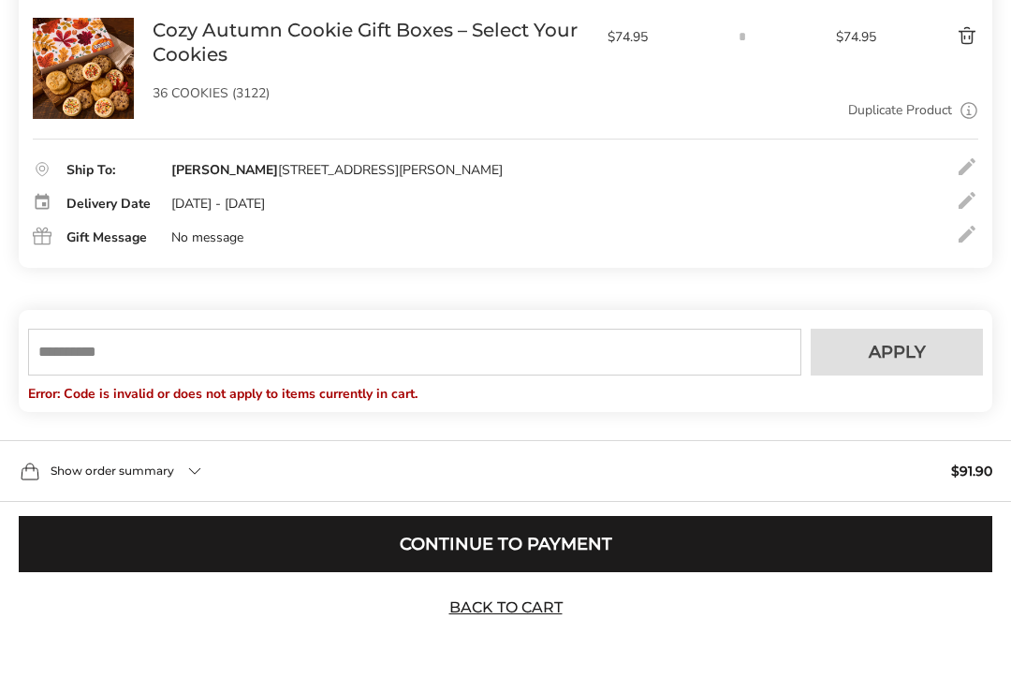
click at [415, 569] on button "Continue to Payment" at bounding box center [506, 544] width 974 height 56
